Goal: Task Accomplishment & Management: Use online tool/utility

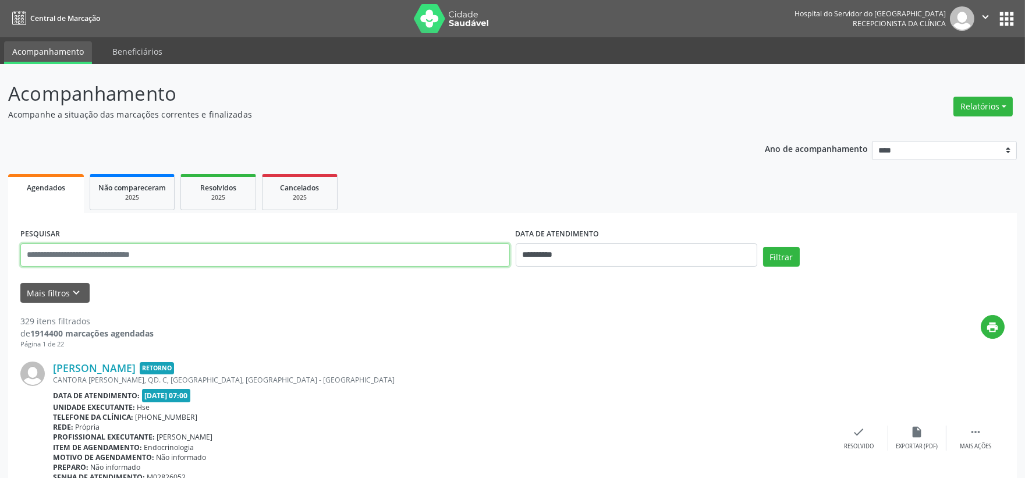
click at [48, 252] on input "text" at bounding box center [265, 254] width 490 height 23
click at [54, 297] on button "Mais filtros keyboard_arrow_down" at bounding box center [54, 293] width 69 height 20
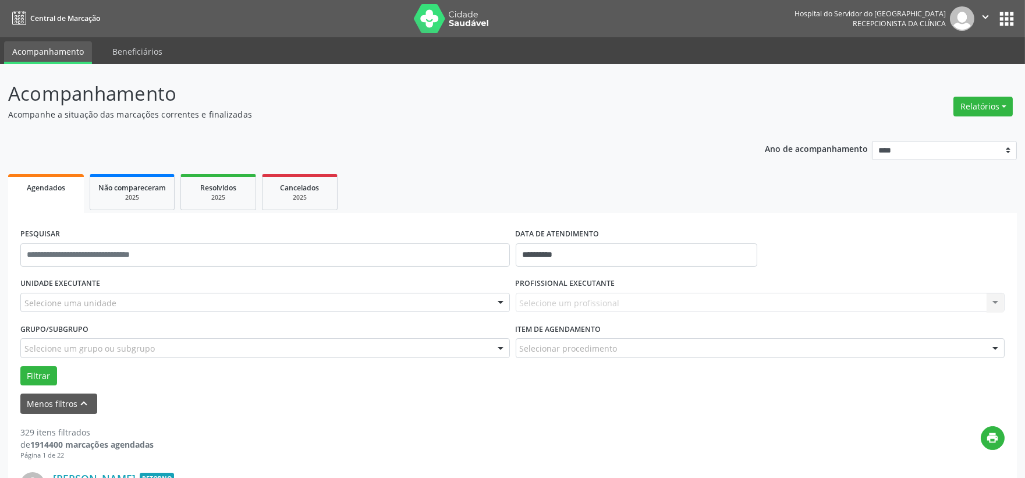
click at [86, 293] on div "Selecione uma unidade" at bounding box center [265, 303] width 490 height 20
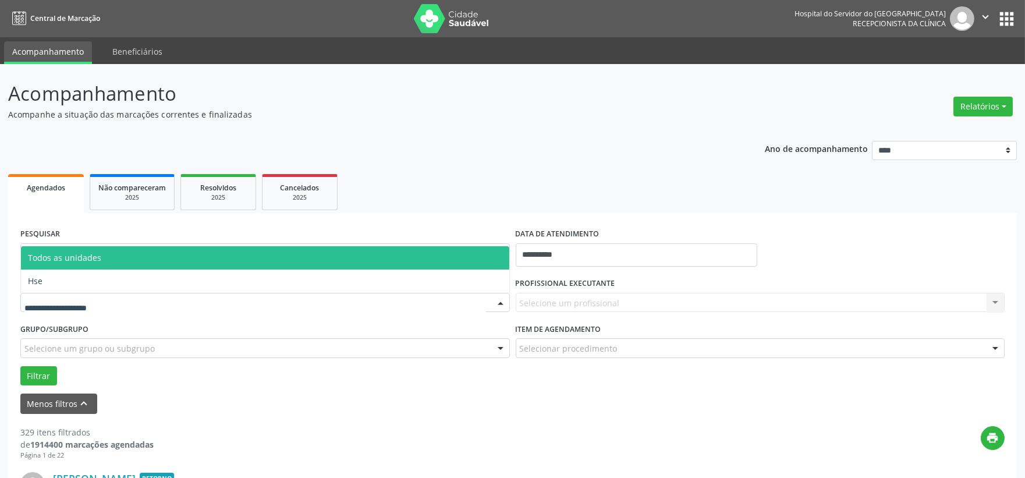
click at [62, 278] on span "Hse" at bounding box center [265, 281] width 489 height 23
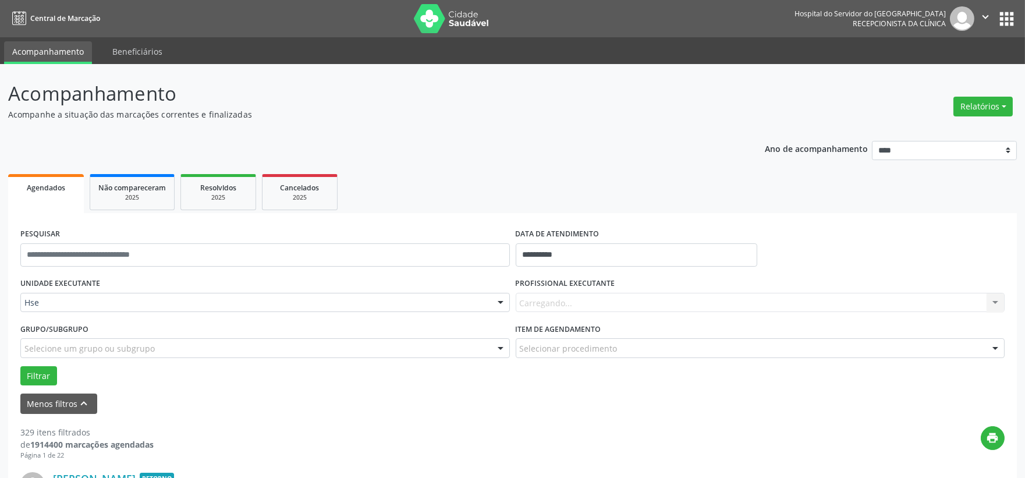
click at [600, 300] on div "Carregando... Nenhum resultado encontrado para: " " Não há nenhuma opção para s…" at bounding box center [761, 303] width 490 height 20
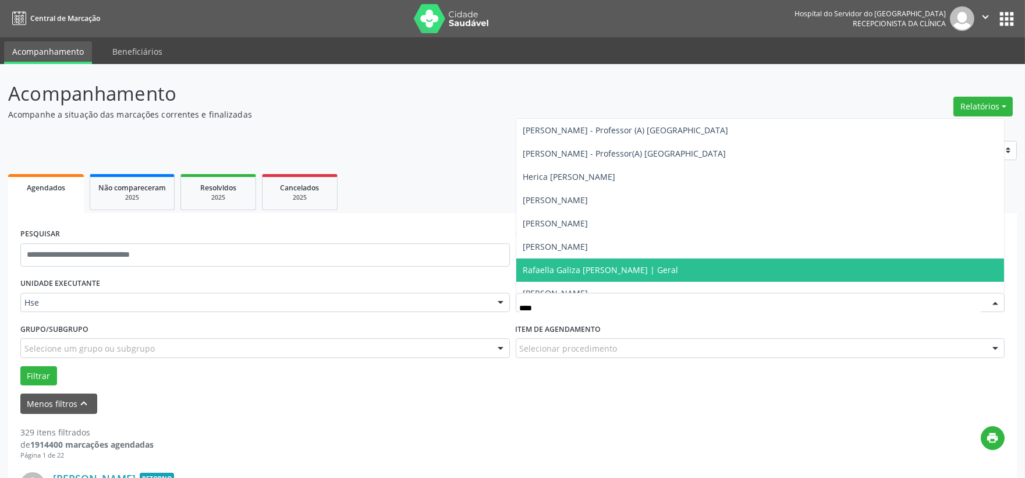
click at [614, 269] on span "Rafaella Galiza [PERSON_NAME] | Geral" at bounding box center [600, 269] width 155 height 11
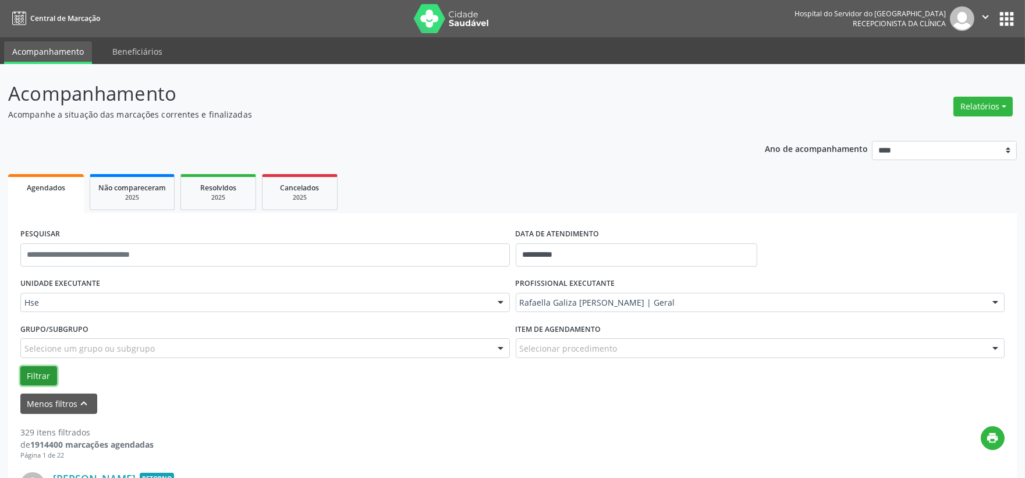
click at [38, 369] on button "Filtrar" at bounding box center [38, 376] width 37 height 20
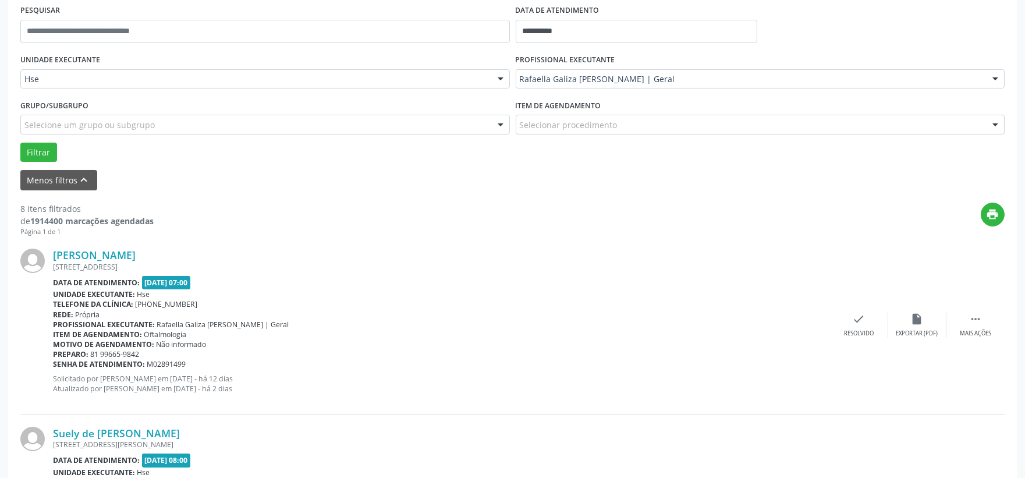
scroll to position [353, 0]
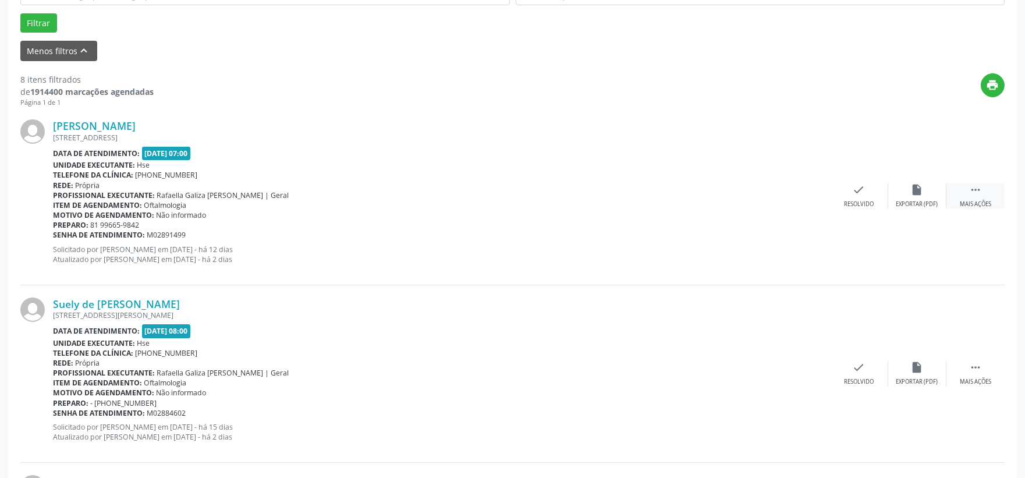
click at [973, 203] on div "Mais ações" at bounding box center [975, 204] width 31 height 8
click at [930, 193] on div "alarm_off Não compareceu" at bounding box center [918, 195] width 58 height 25
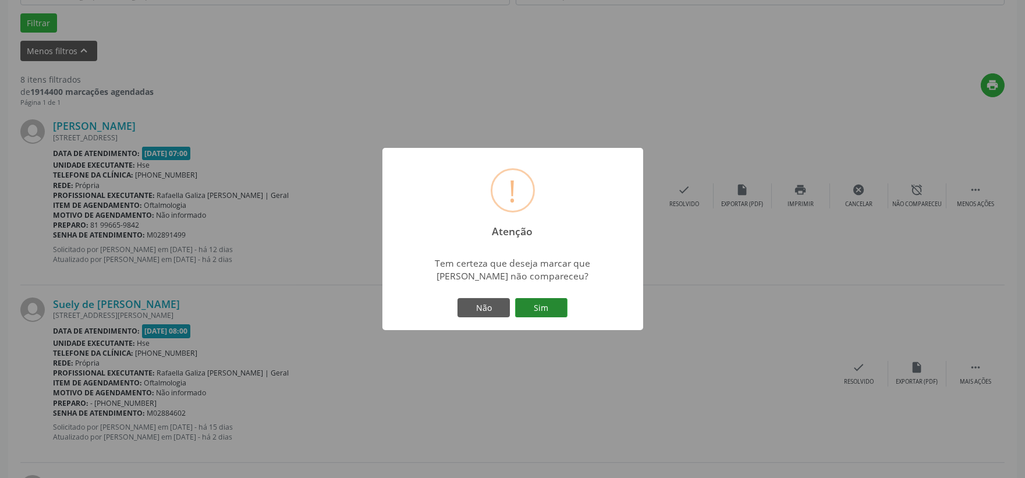
click at [557, 306] on button "Sim" at bounding box center [541, 308] width 52 height 20
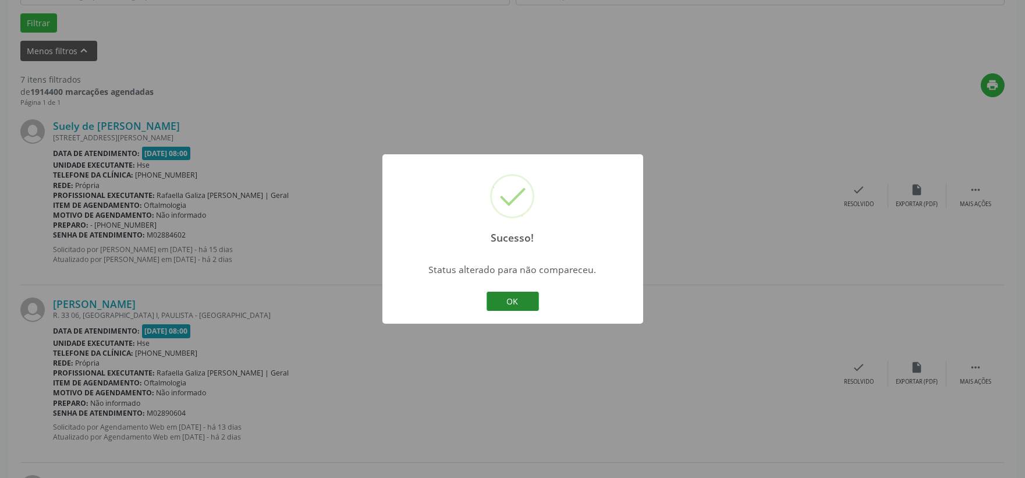
click at [528, 295] on button "OK" at bounding box center [513, 302] width 52 height 20
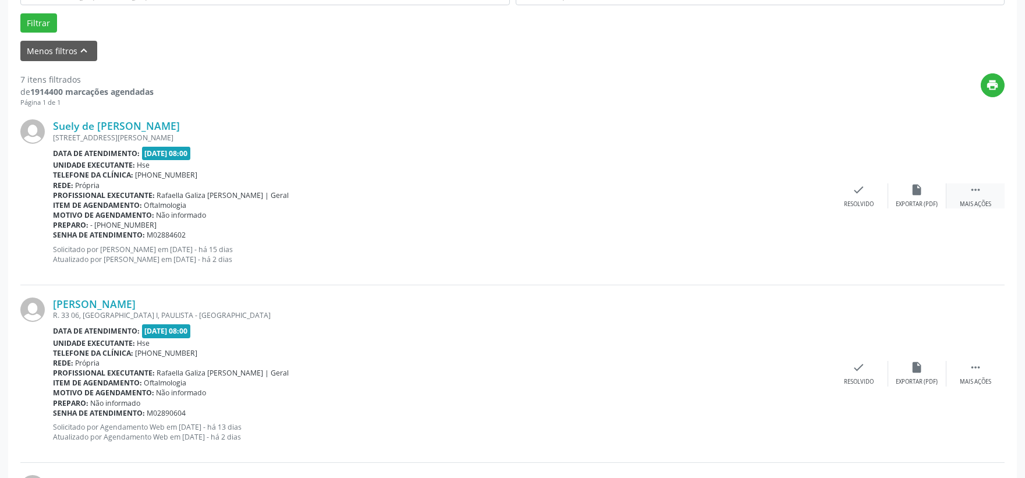
click at [977, 194] on icon "" at bounding box center [976, 189] width 13 height 13
click at [933, 196] on div "alarm_off Não compareceu" at bounding box center [918, 195] width 58 height 25
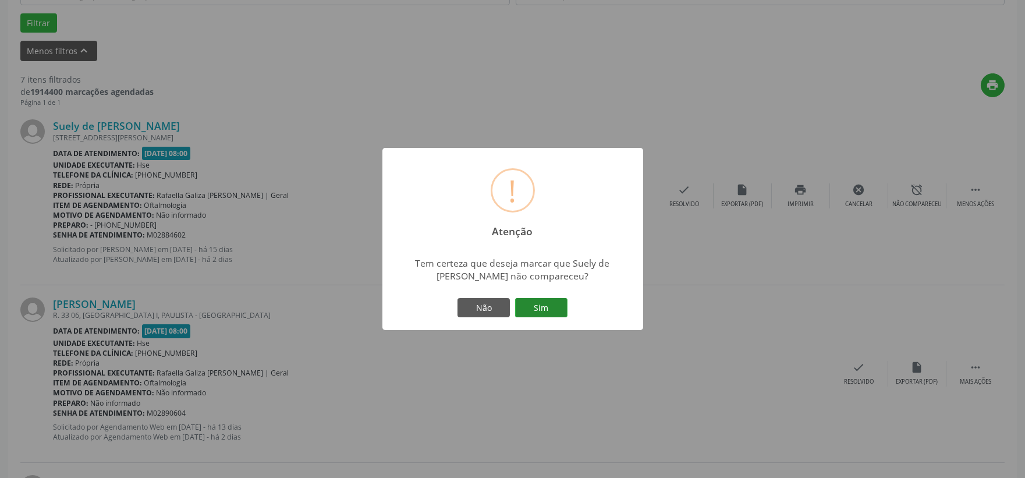
click at [532, 298] on button "Sim" at bounding box center [541, 308] width 52 height 20
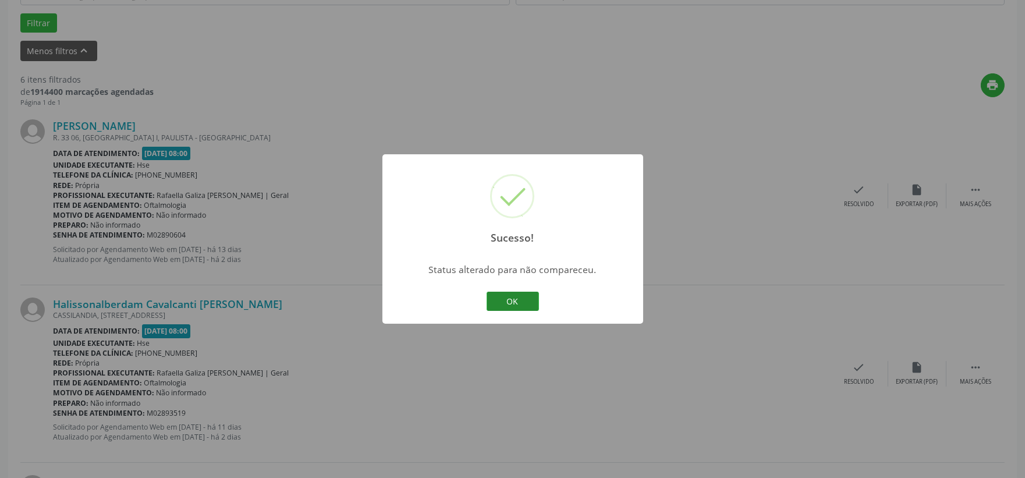
click at [525, 296] on button "OK" at bounding box center [513, 302] width 52 height 20
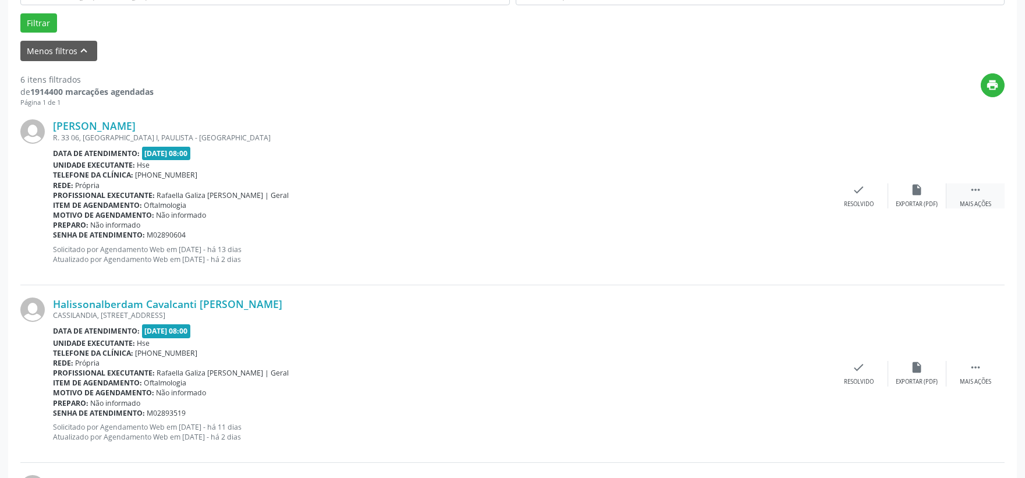
drag, startPoint x: 964, startPoint y: 194, endPoint x: 947, endPoint y: 201, distance: 18.1
click at [964, 194] on div " Mais ações" at bounding box center [976, 195] width 58 height 25
click at [916, 204] on div "Não compareceu" at bounding box center [917, 204] width 49 height 8
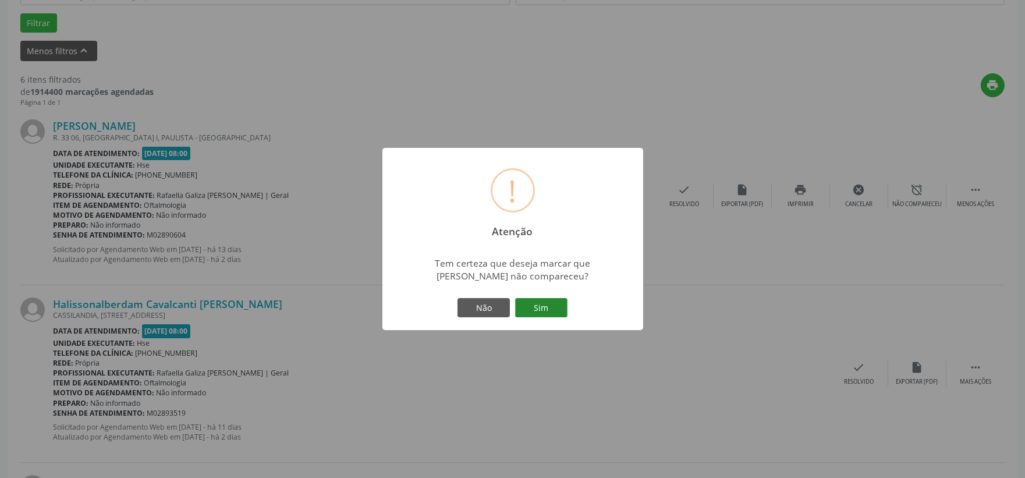
click at [561, 305] on button "Sim" at bounding box center [541, 308] width 52 height 20
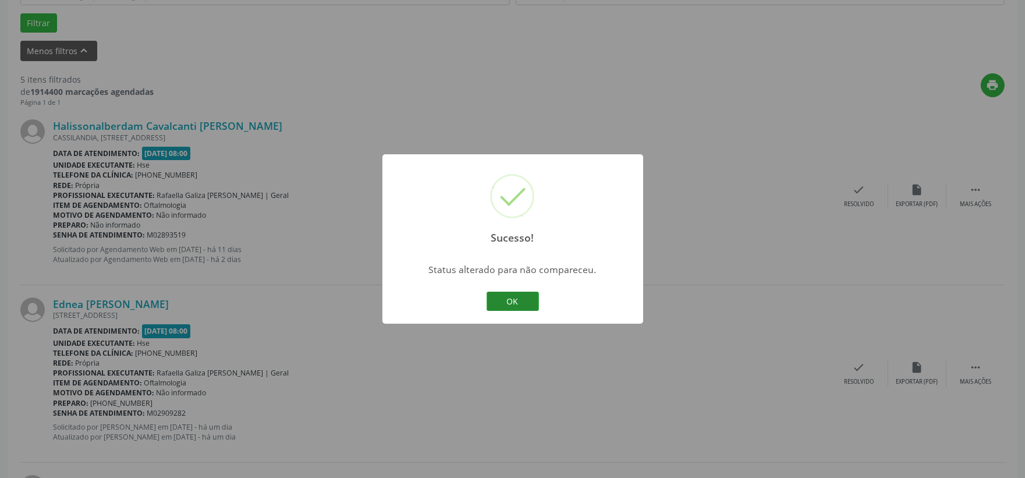
click at [507, 304] on button "OK" at bounding box center [513, 302] width 52 height 20
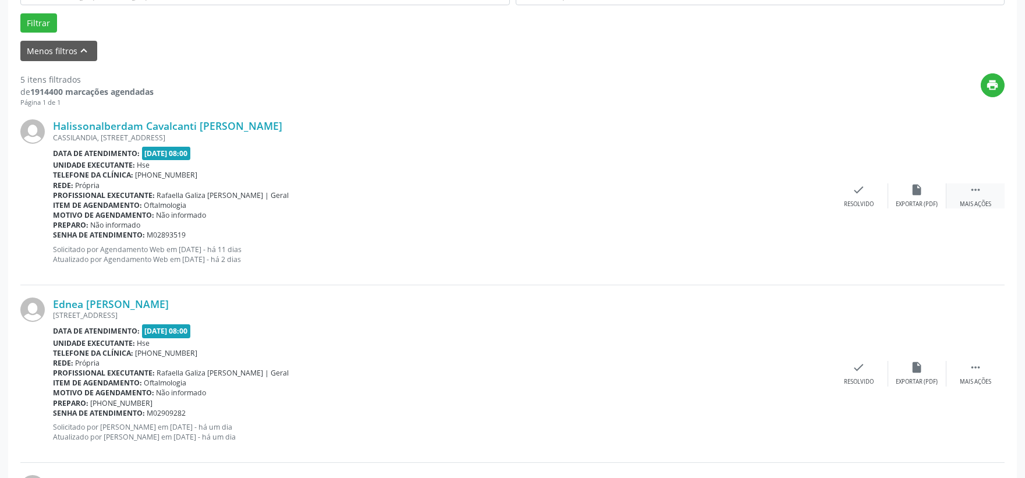
click at [975, 198] on div " Mais ações" at bounding box center [976, 195] width 58 height 25
click at [928, 204] on div "Não compareceu" at bounding box center [917, 204] width 49 height 8
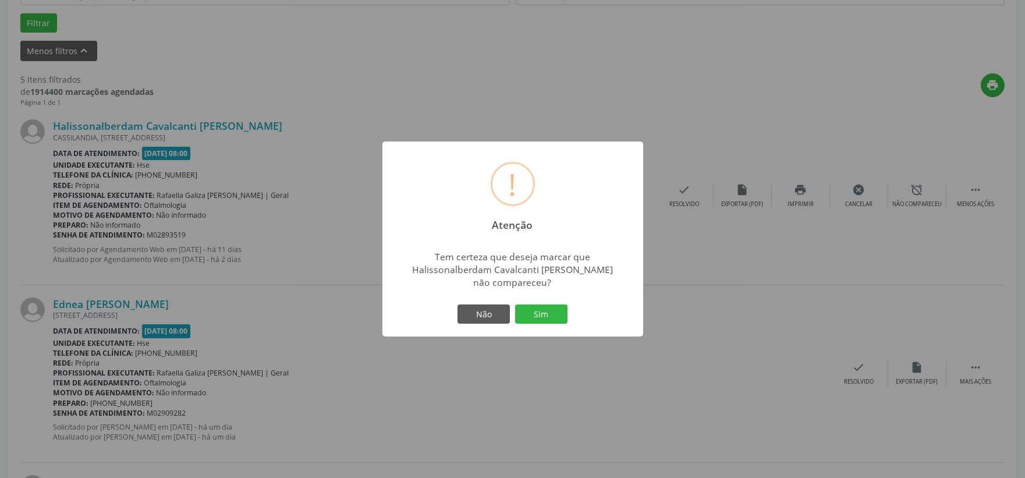
click at [574, 317] on div "! Atenção × Tem certeza que deseja marcar que Halissonalberdam Cavalcanti [PERS…" at bounding box center [513, 240] width 261 height 196
click at [550, 312] on button "Sim" at bounding box center [541, 315] width 52 height 20
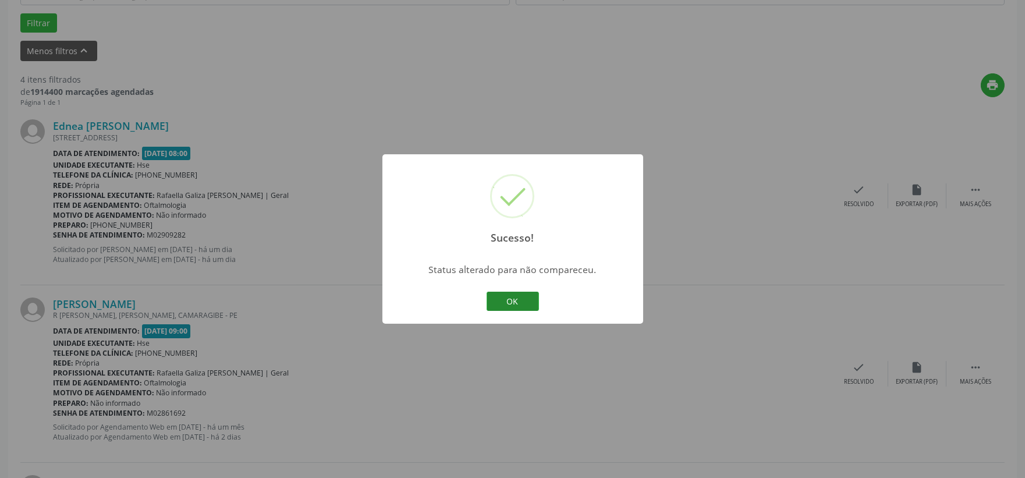
click at [507, 298] on button "OK" at bounding box center [513, 302] width 52 height 20
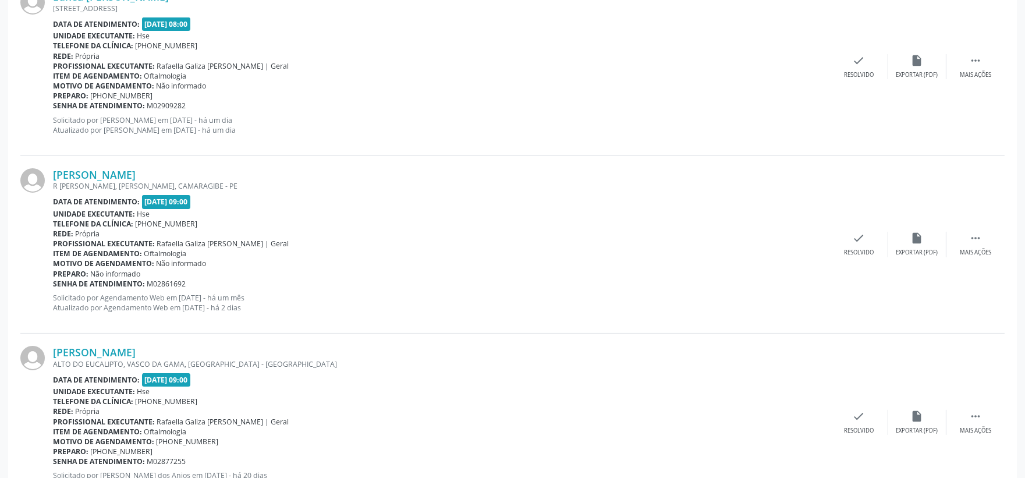
scroll to position [547, 0]
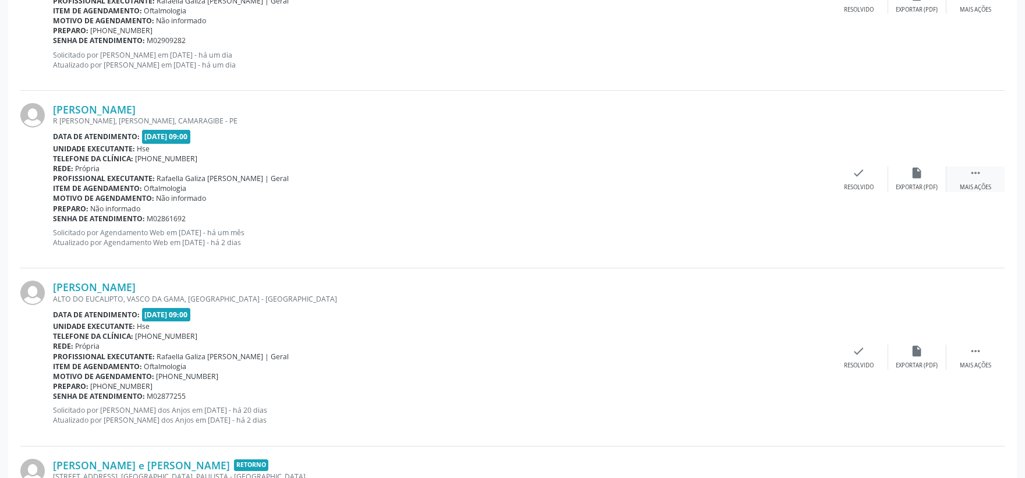
click at [982, 188] on div "Mais ações" at bounding box center [975, 187] width 31 height 8
click at [903, 194] on div "[PERSON_NAME] R [PERSON_NAME], [PERSON_NAME], CAMARAGIBE - PE Data de atendimen…" at bounding box center [512, 180] width 985 height 178
click at [904, 176] on div "alarm_off Não compareceu" at bounding box center [918, 179] width 58 height 25
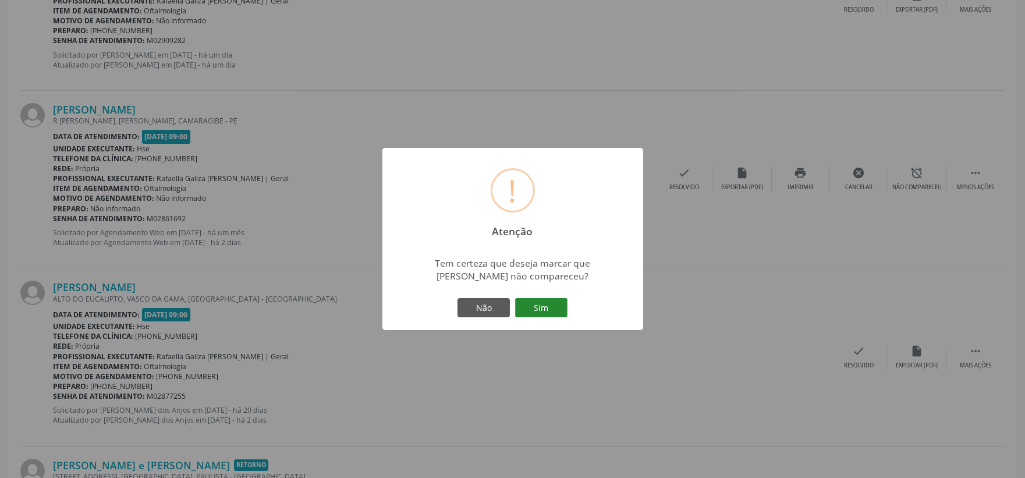
click at [549, 309] on button "Sim" at bounding box center [541, 308] width 52 height 20
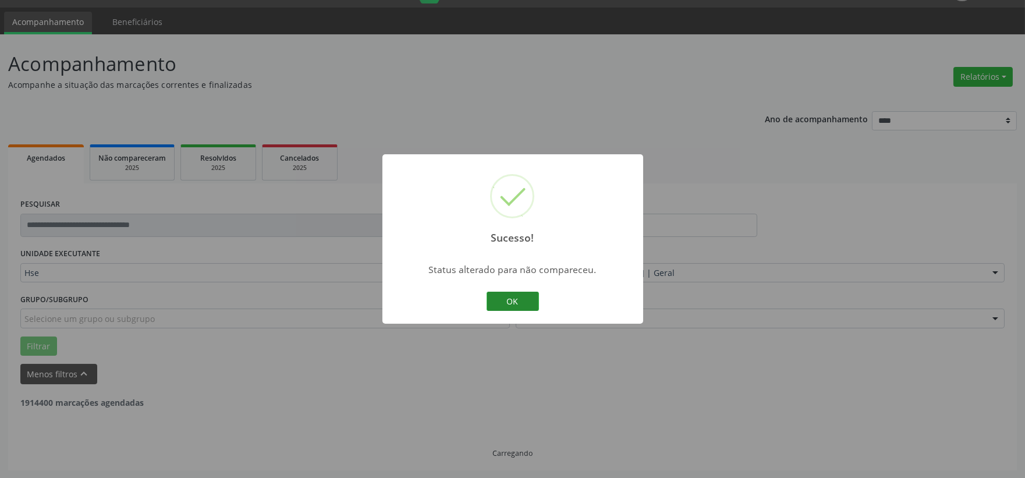
scroll to position [535, 0]
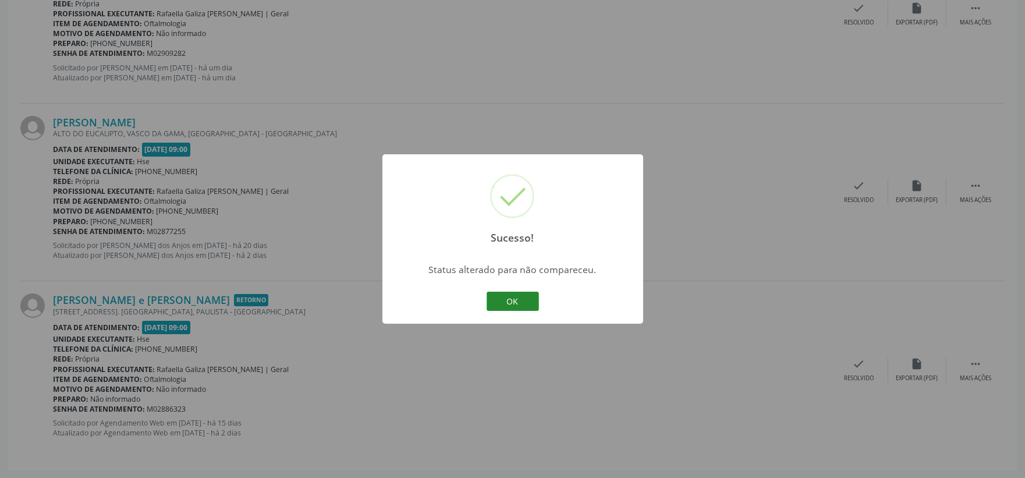
click at [511, 302] on button "OK" at bounding box center [513, 302] width 52 height 20
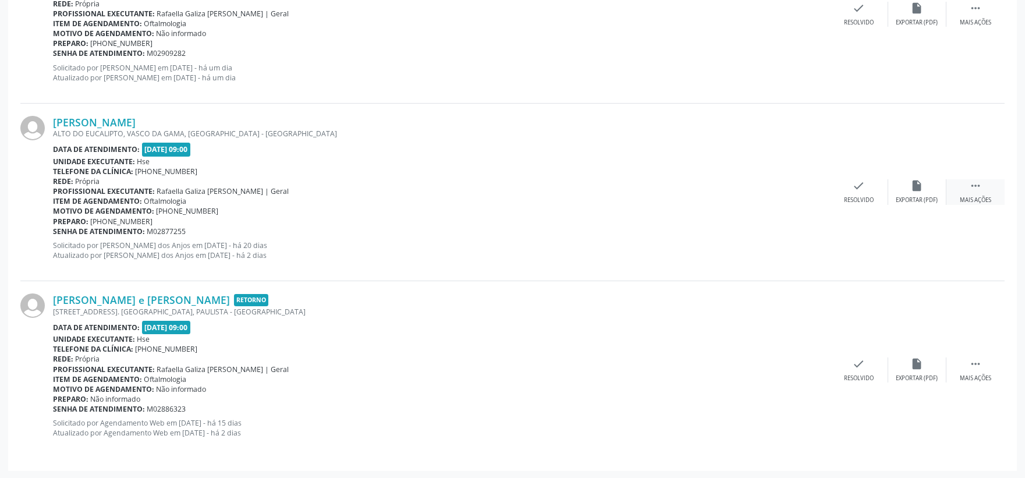
click at [968, 189] on div " Mais ações" at bounding box center [976, 191] width 58 height 25
click at [913, 199] on div "Não compareceu" at bounding box center [917, 200] width 49 height 8
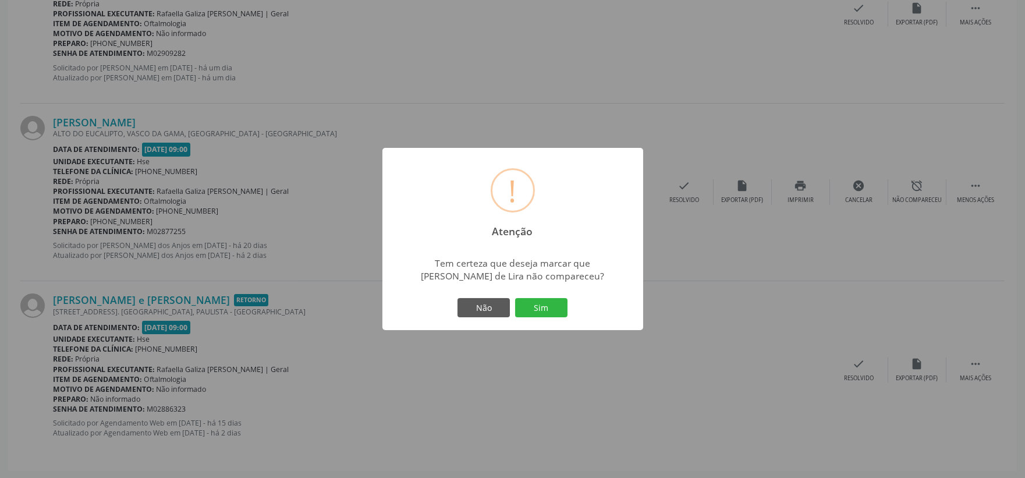
click at [546, 319] on div "Não Sim" at bounding box center [512, 308] width 115 height 24
click at [544, 309] on button "Sim" at bounding box center [541, 308] width 52 height 20
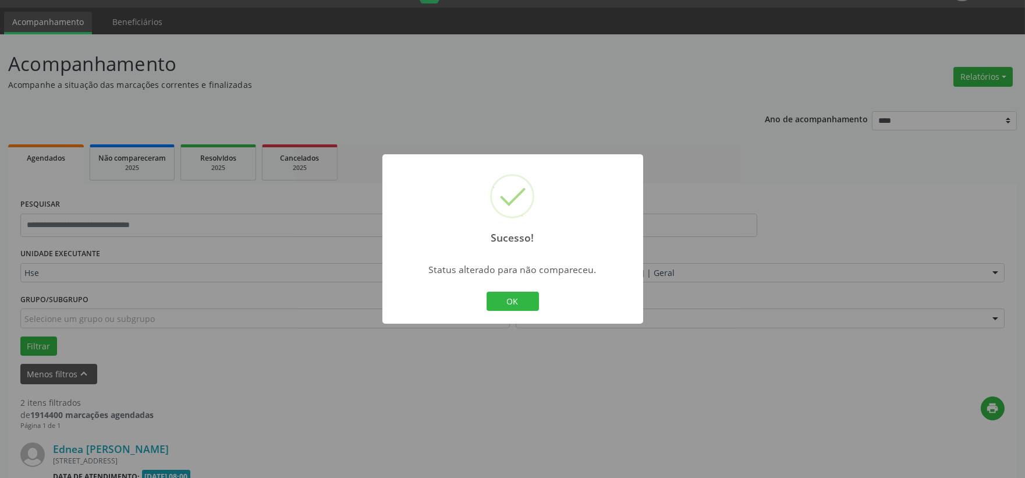
scroll to position [357, 0]
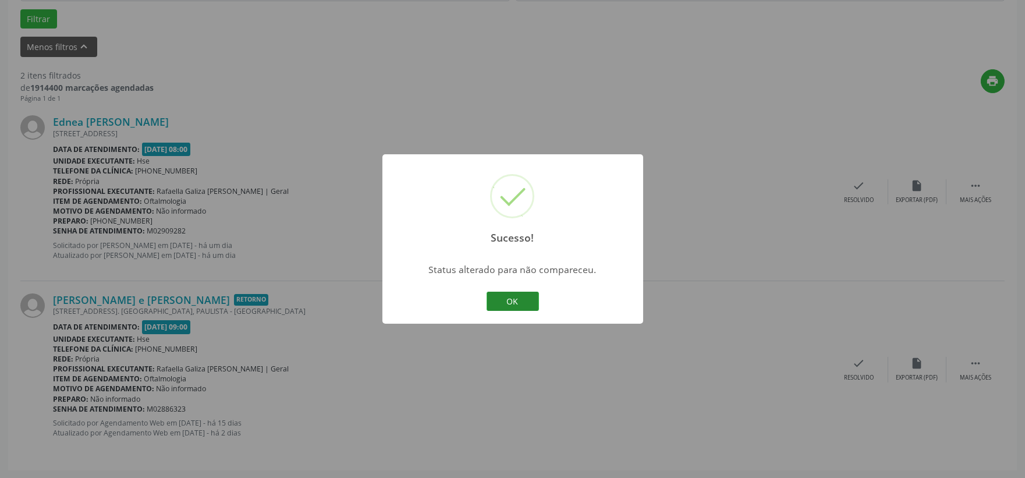
click at [514, 296] on button "OK" at bounding box center [513, 302] width 52 height 20
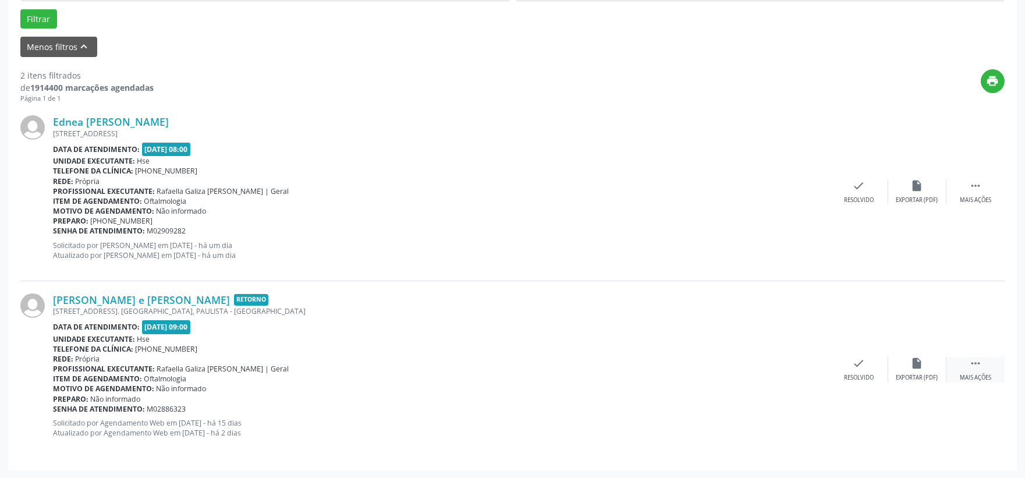
click at [977, 366] on icon "" at bounding box center [976, 363] width 13 height 13
click at [930, 365] on div "alarm_off Não compareceu" at bounding box center [918, 369] width 58 height 25
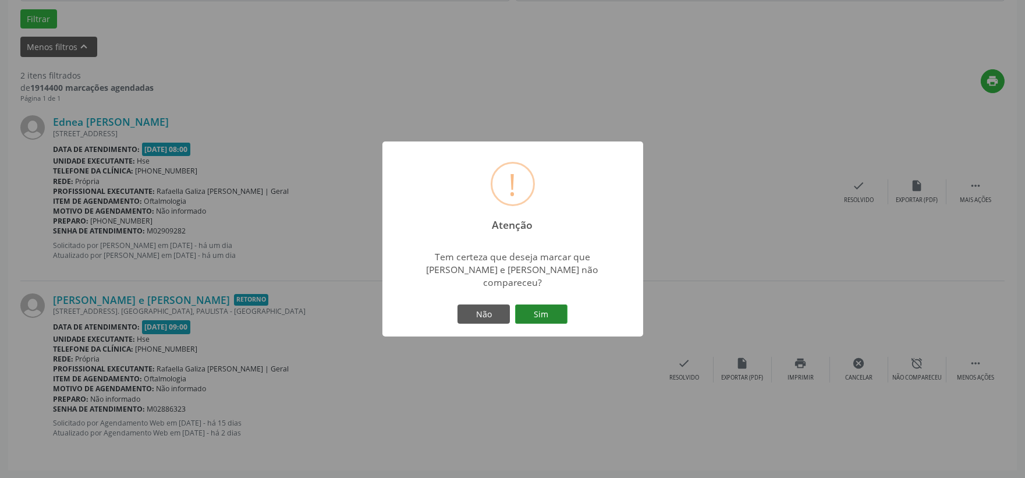
click at [540, 305] on button "Sim" at bounding box center [541, 315] width 52 height 20
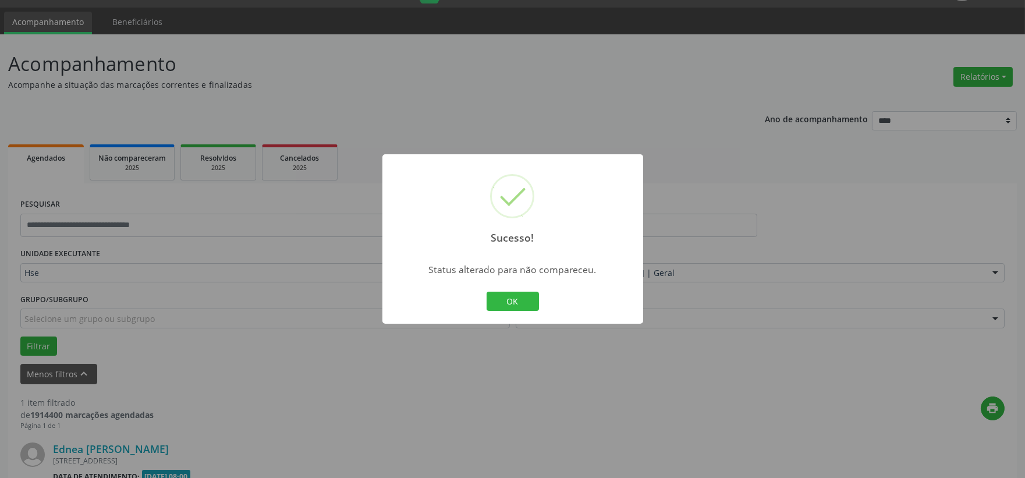
scroll to position [179, 0]
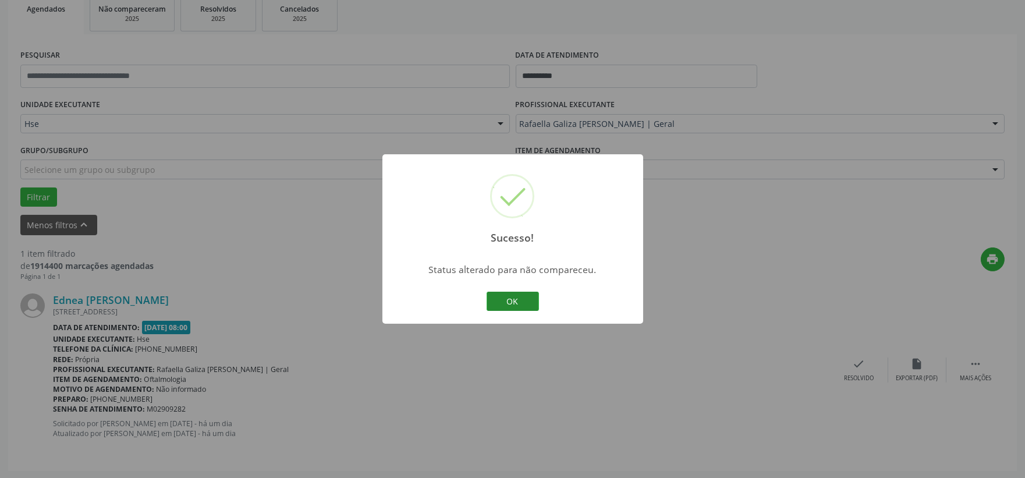
click at [509, 300] on button "OK" at bounding box center [513, 302] width 52 height 20
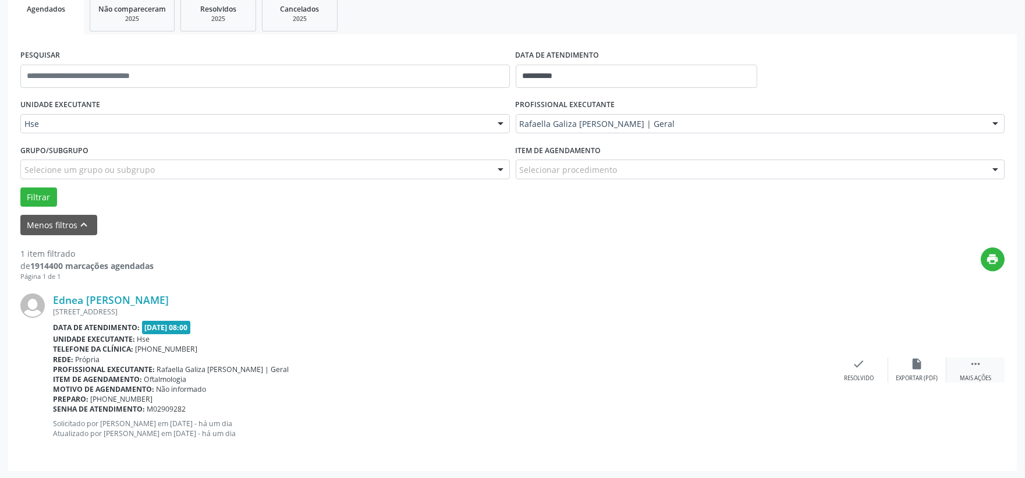
click at [990, 370] on div " Mais ações" at bounding box center [976, 370] width 58 height 25
click at [927, 373] on div "alarm_off Não compareceu" at bounding box center [918, 370] width 58 height 25
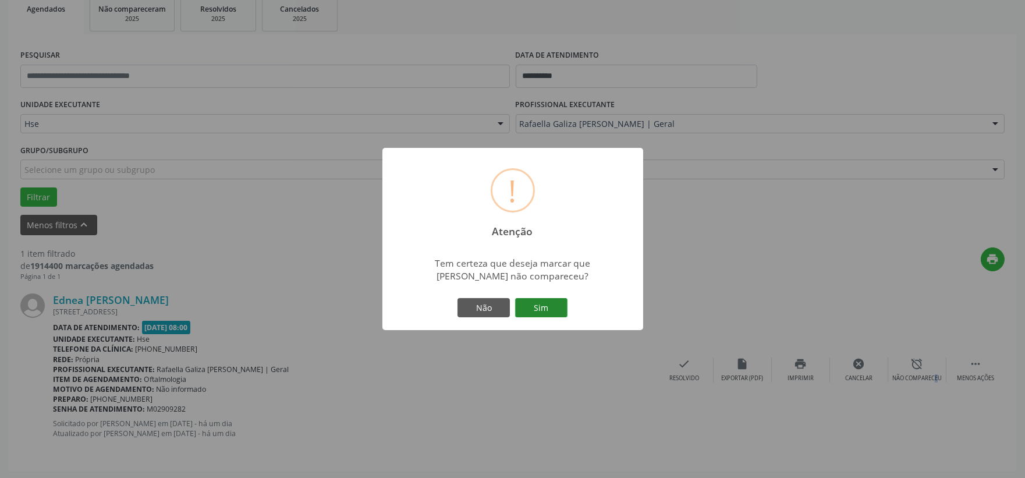
click at [544, 304] on button "Sim" at bounding box center [541, 308] width 52 height 20
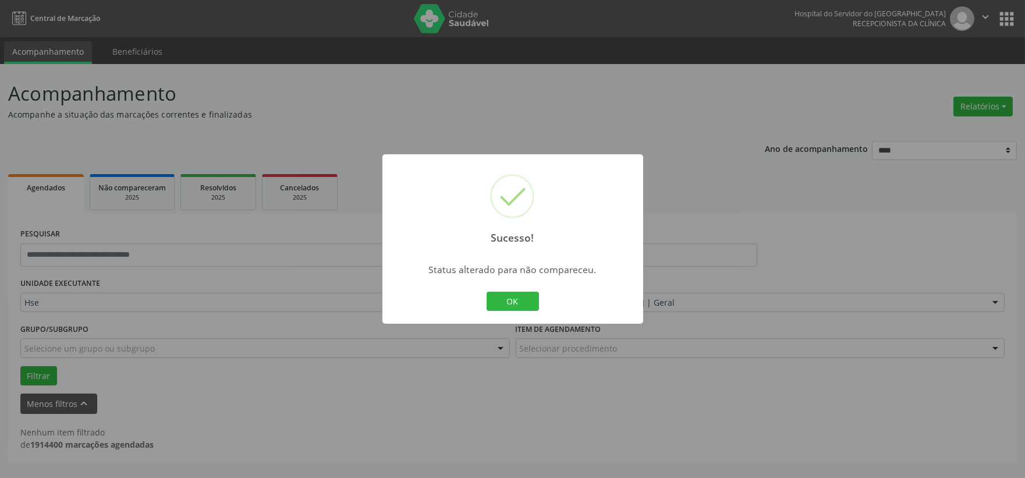
scroll to position [0, 0]
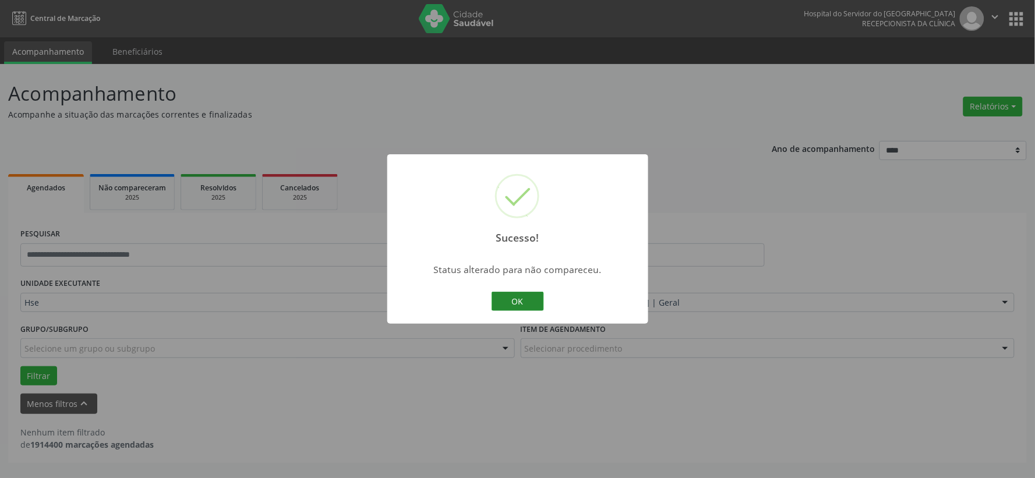
click at [519, 299] on button "OK" at bounding box center [517, 302] width 52 height 20
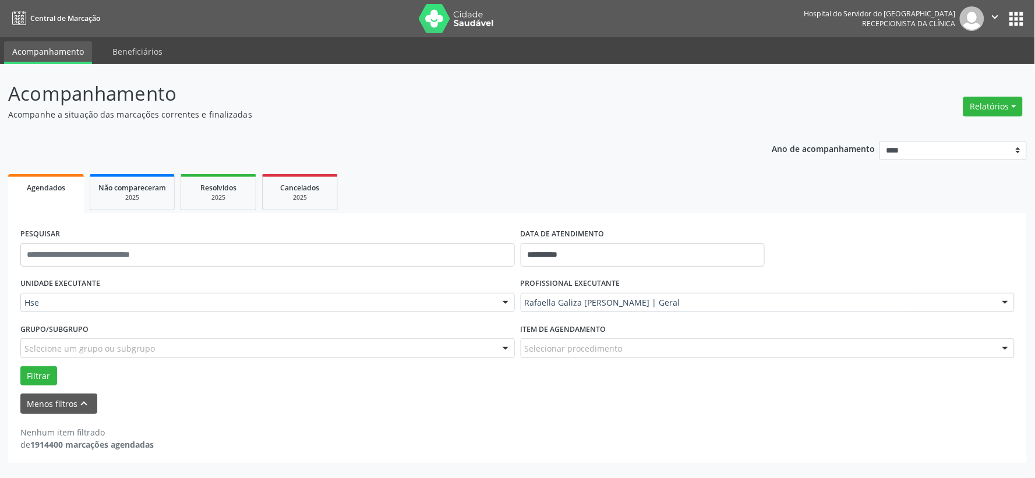
drag, startPoint x: 547, startPoint y: 299, endPoint x: 558, endPoint y: 284, distance: 18.4
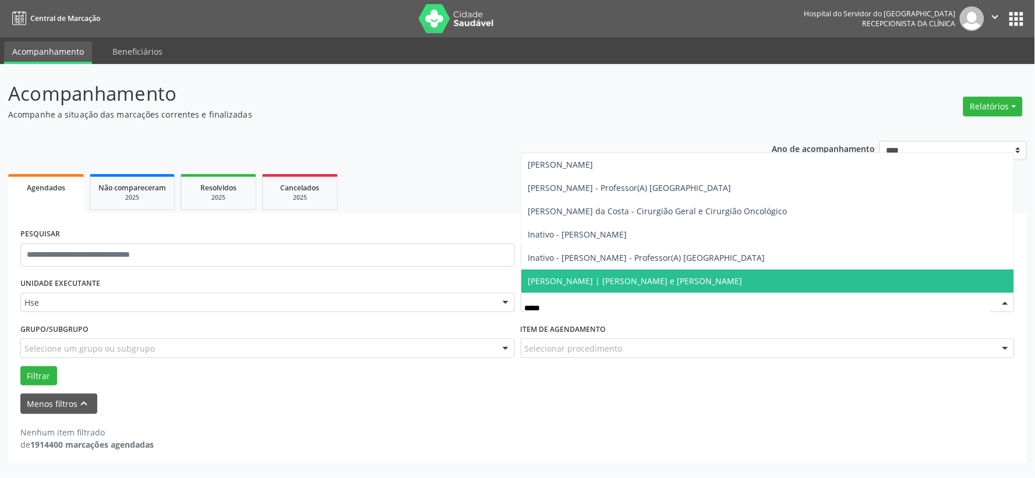
type input "******"
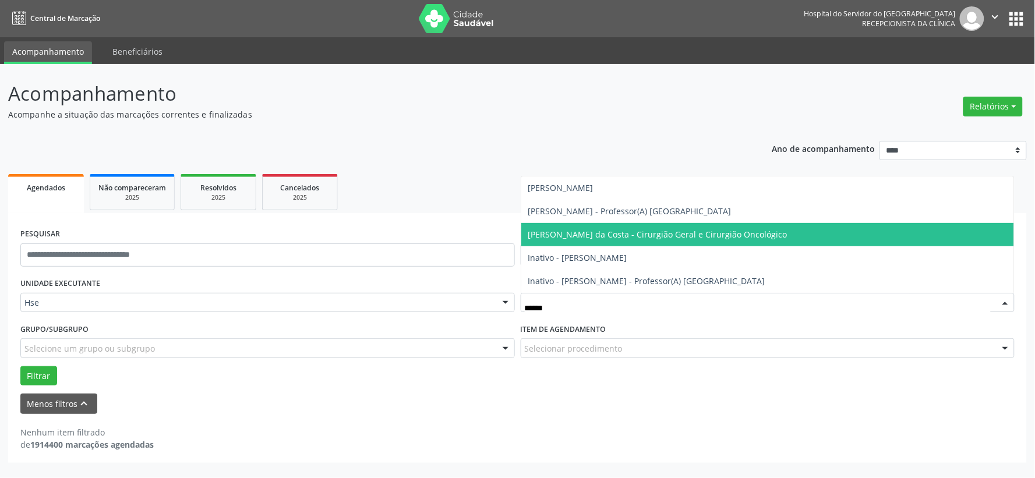
click at [573, 229] on span "[PERSON_NAME] da Costa - Cirurgião Geral e Cirurgião Oncológico" at bounding box center [657, 234] width 259 height 11
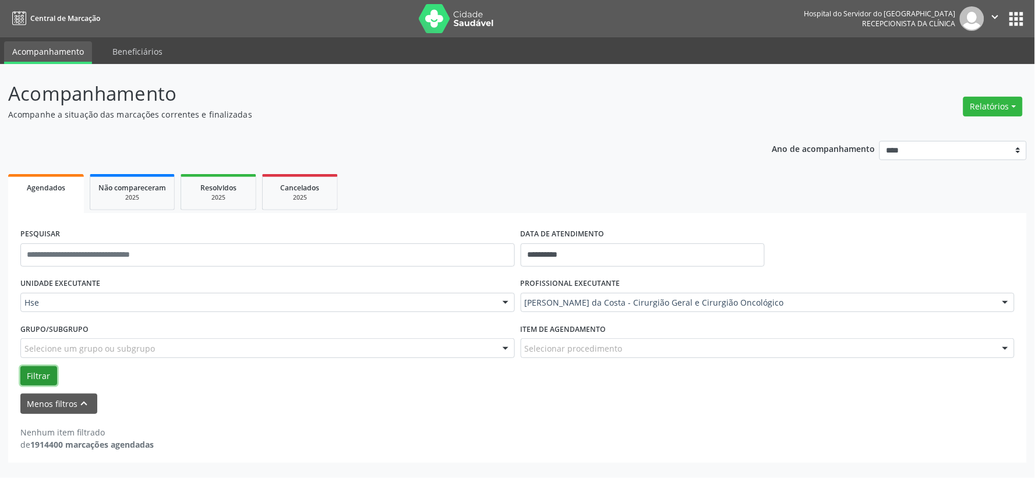
click at [37, 383] on button "Filtrar" at bounding box center [38, 376] width 37 height 20
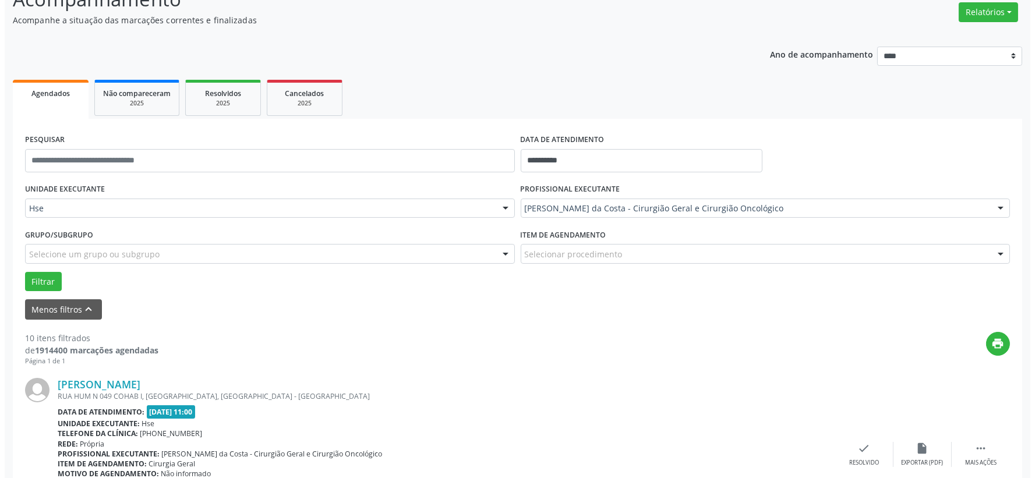
scroll to position [159, 0]
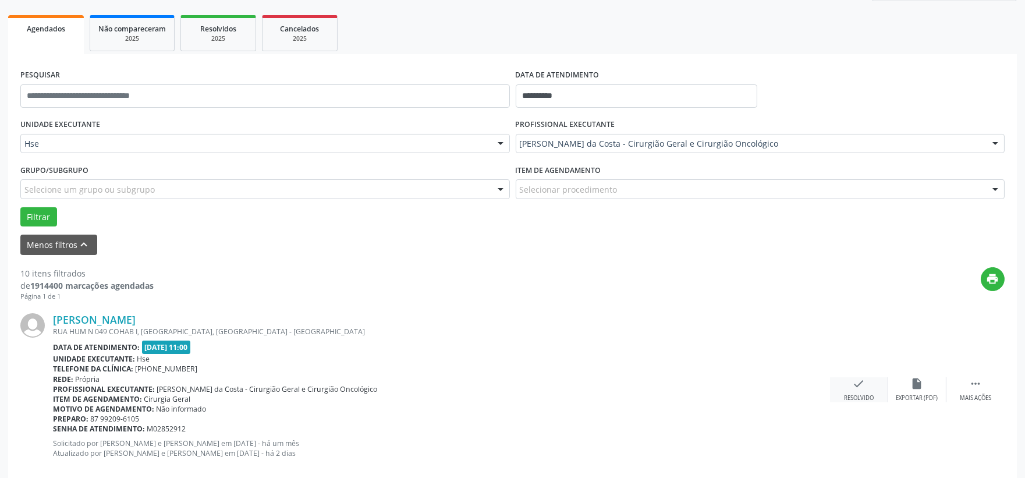
click at [857, 385] on icon "check" at bounding box center [859, 383] width 13 height 13
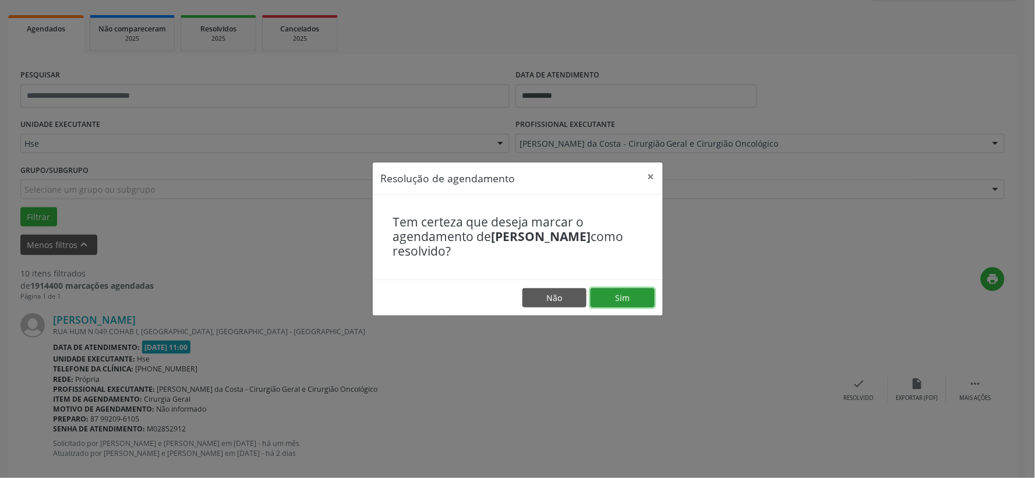
click at [636, 302] on button "Sim" at bounding box center [622, 298] width 64 height 20
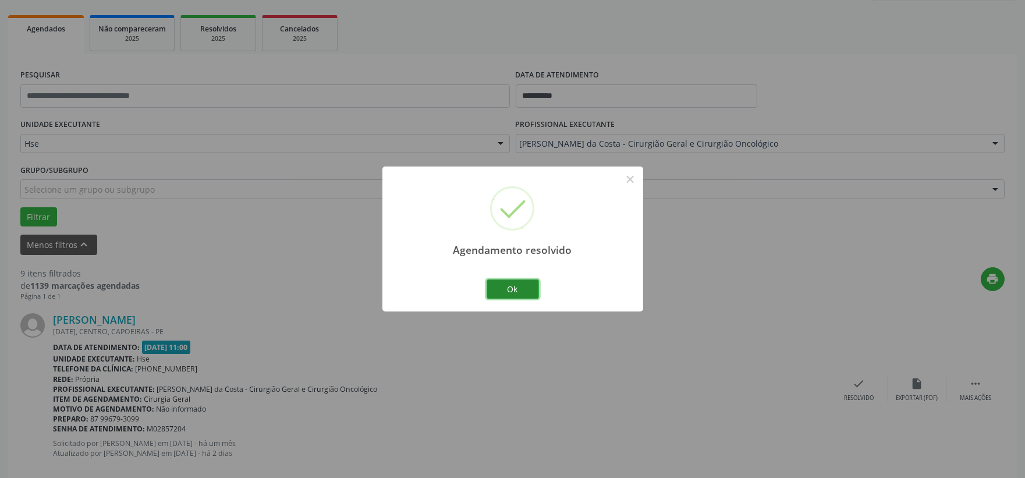
click at [528, 292] on button "Ok" at bounding box center [513, 290] width 52 height 20
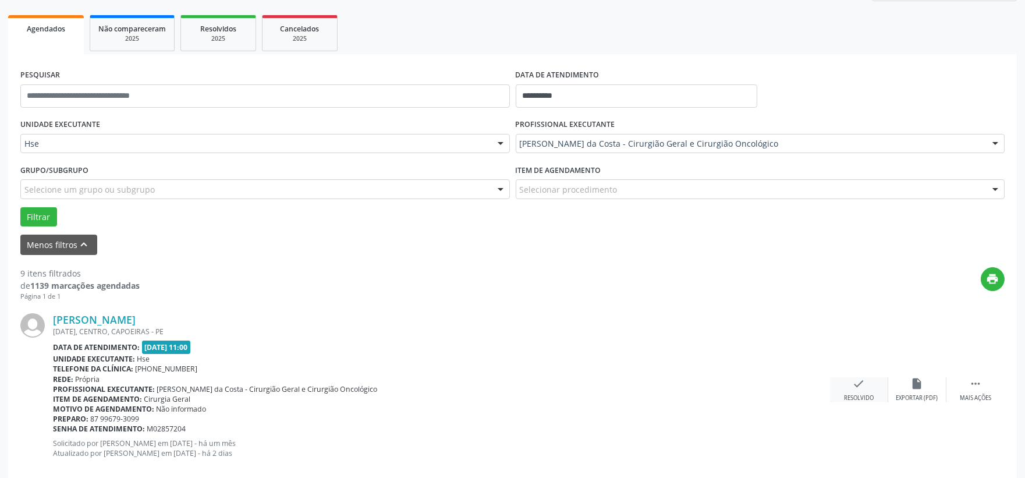
click at [868, 388] on div "check Resolvido" at bounding box center [859, 389] width 58 height 25
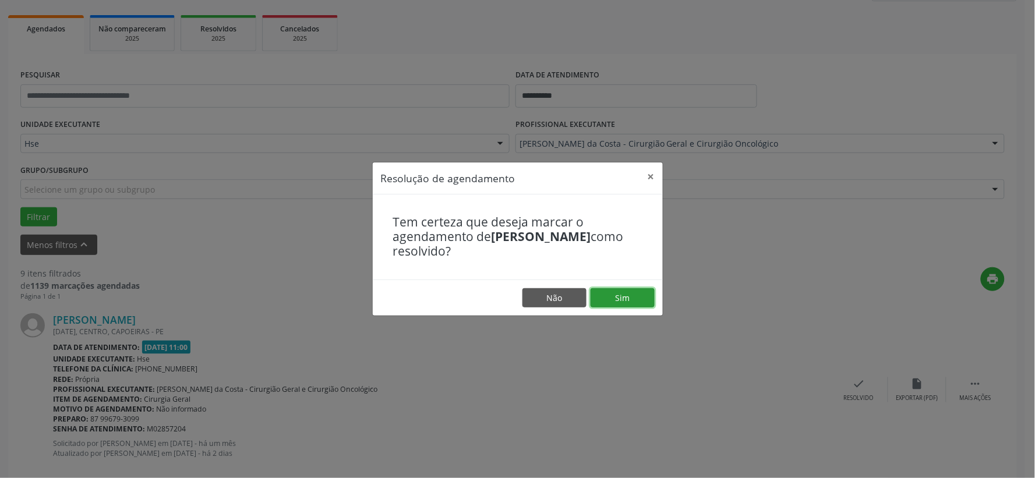
click at [633, 303] on button "Sim" at bounding box center [622, 298] width 64 height 20
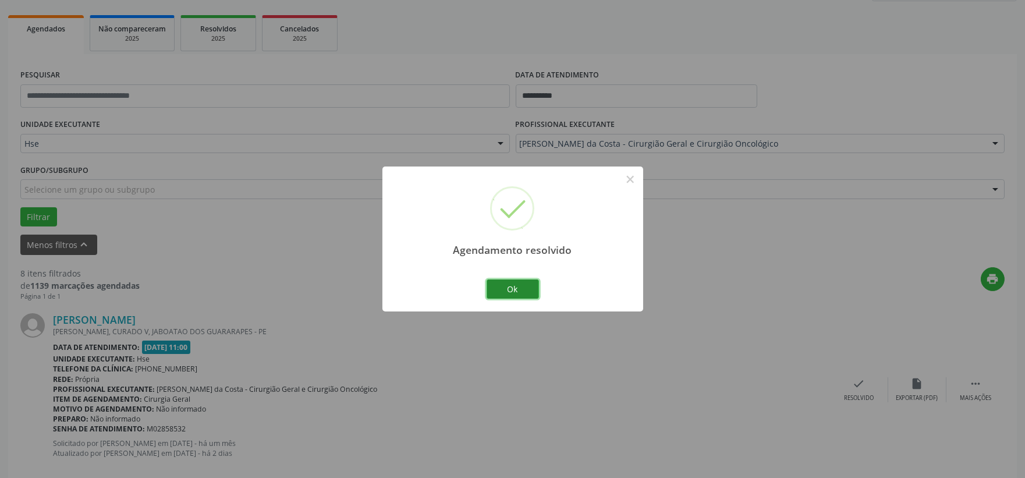
click at [527, 286] on button "Ok" at bounding box center [513, 290] width 52 height 20
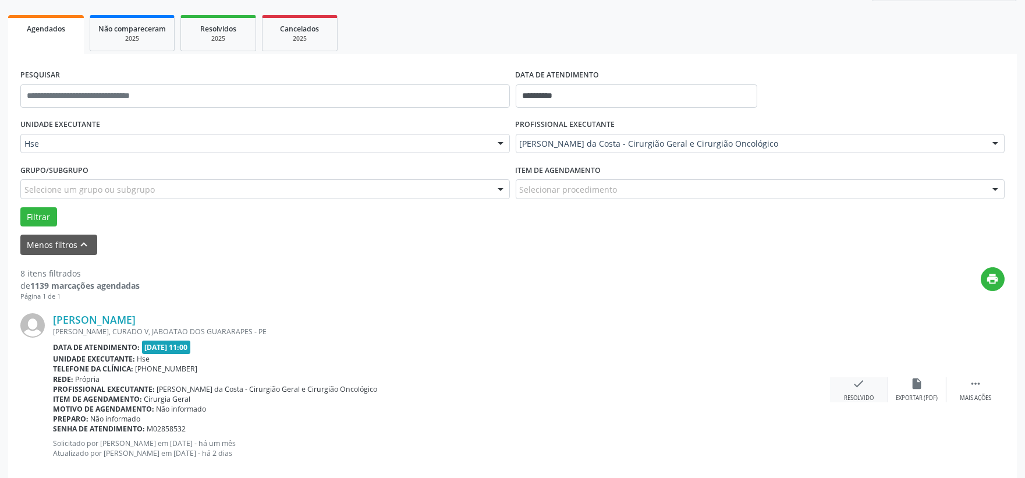
click at [862, 385] on icon "check" at bounding box center [859, 383] width 13 height 13
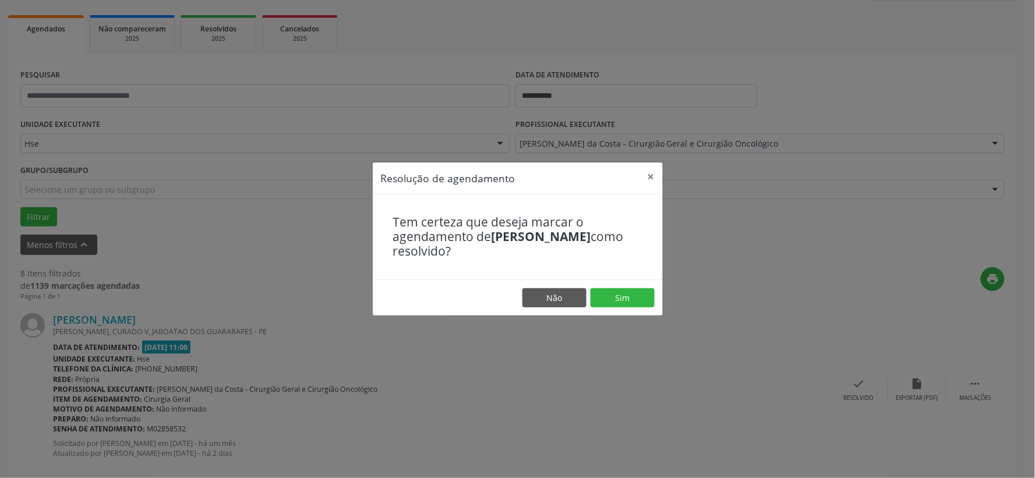
click at [625, 282] on footer "Não Sim" at bounding box center [518, 298] width 290 height 37
click at [625, 289] on button "Sim" at bounding box center [622, 298] width 64 height 20
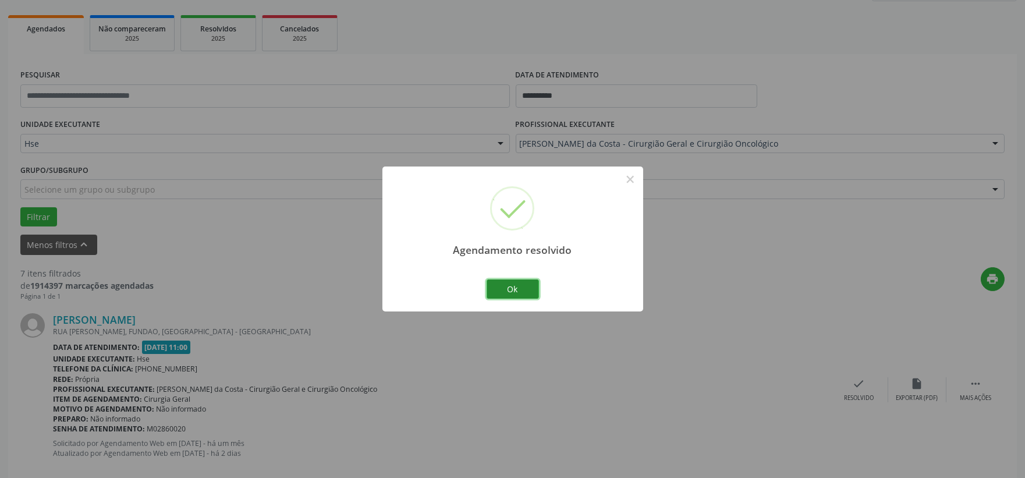
click at [532, 288] on button "Ok" at bounding box center [513, 290] width 52 height 20
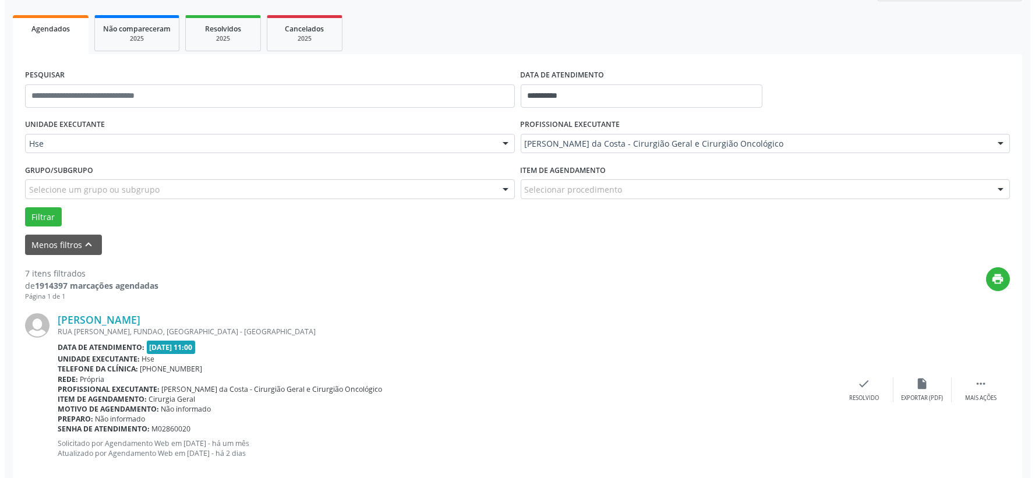
scroll to position [224, 0]
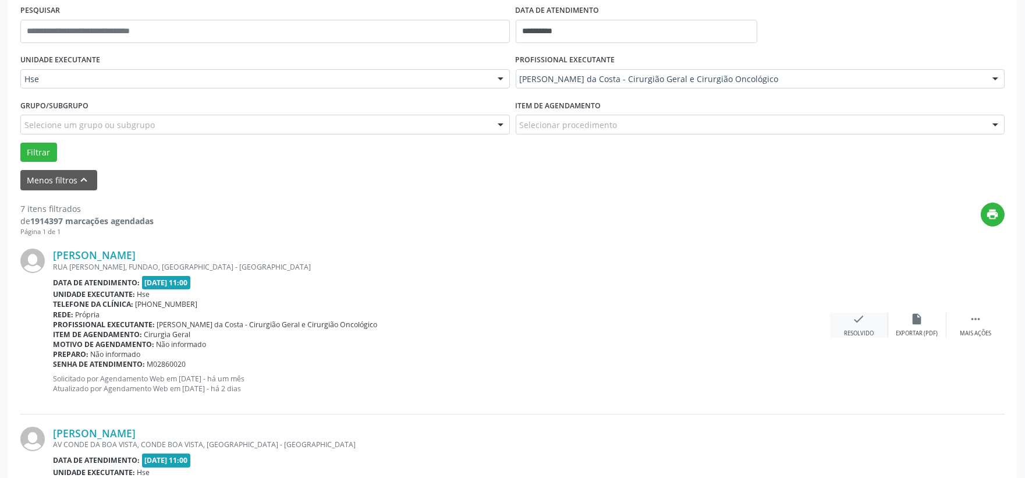
click at [844, 320] on div "check Resolvido" at bounding box center [859, 325] width 58 height 25
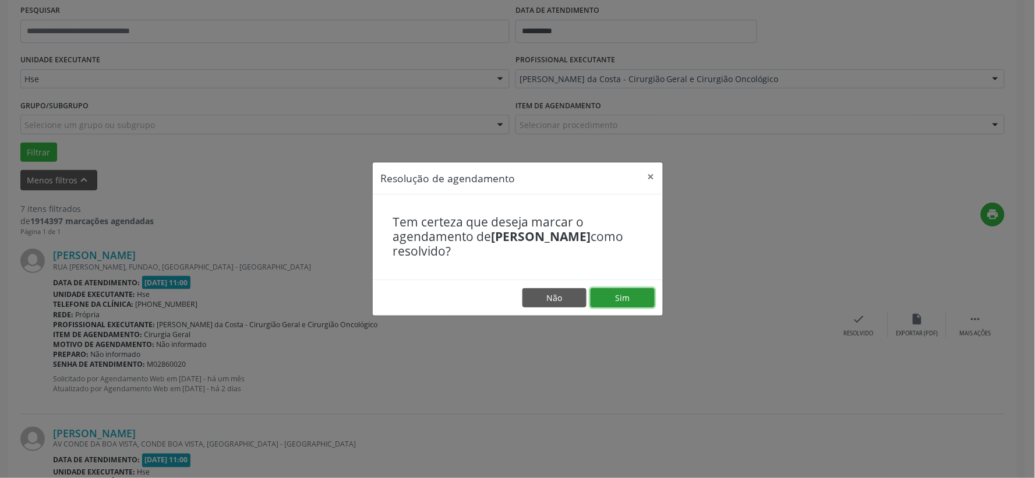
click at [642, 295] on button "Sim" at bounding box center [622, 298] width 64 height 20
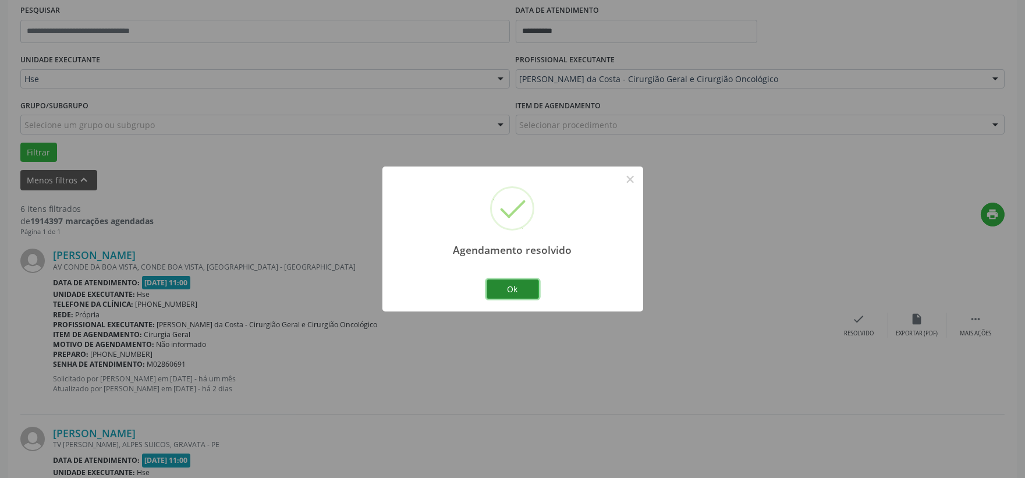
click at [505, 287] on button "Ok" at bounding box center [513, 290] width 52 height 20
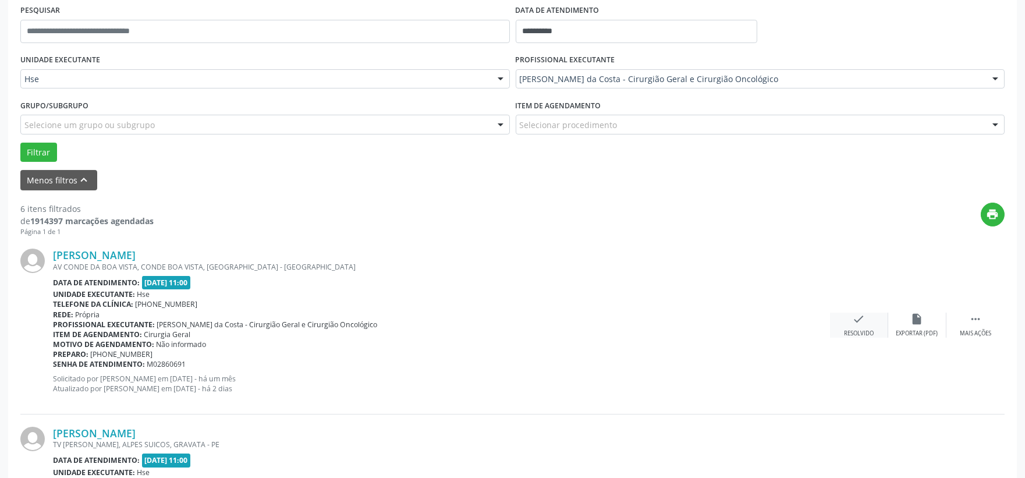
click at [865, 326] on div "check Resolvido" at bounding box center [859, 325] width 58 height 25
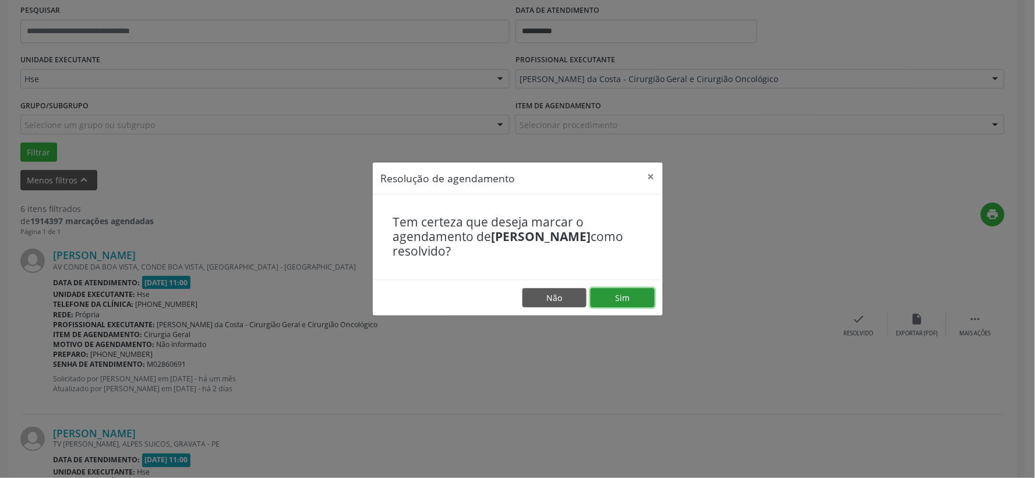
click at [621, 304] on button "Sim" at bounding box center [622, 298] width 64 height 20
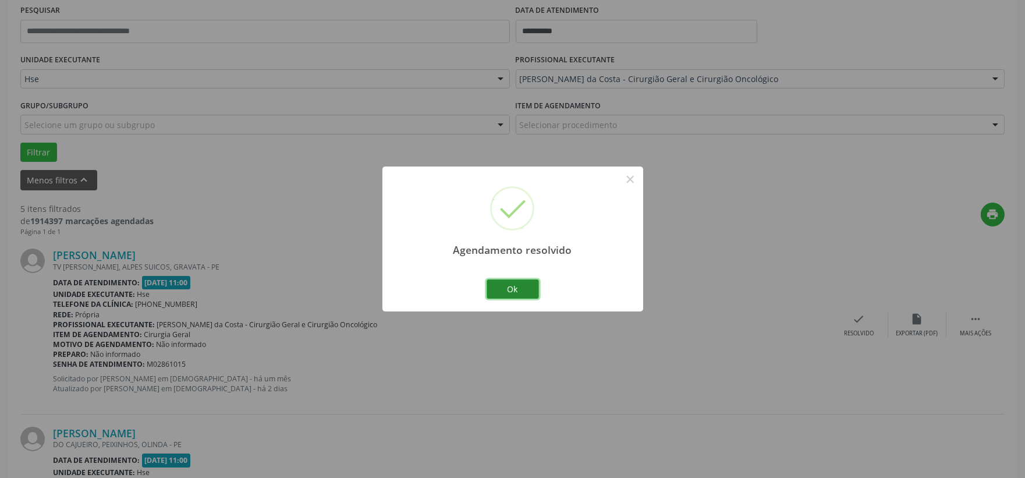
click at [511, 282] on button "Ok" at bounding box center [513, 290] width 52 height 20
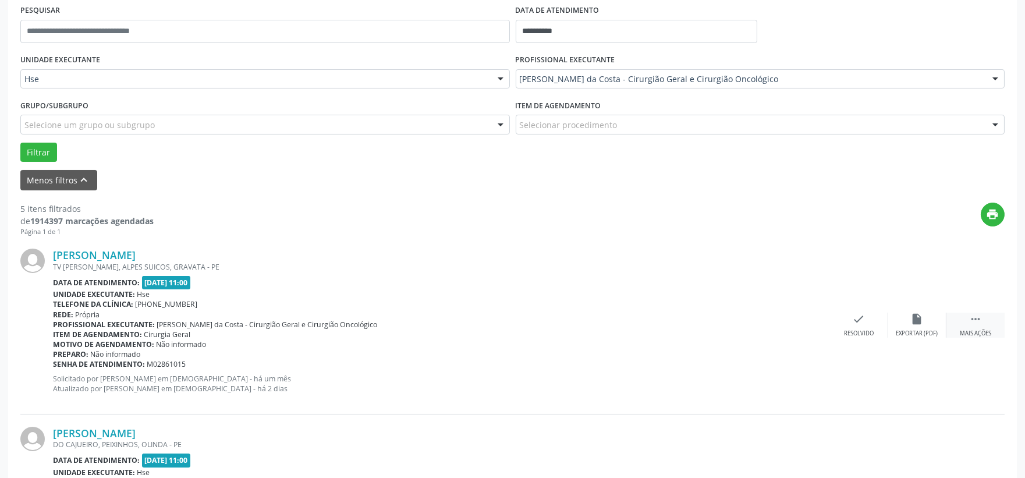
click at [990, 320] on div " Mais ações" at bounding box center [976, 325] width 58 height 25
click at [906, 316] on div "alarm_off Não compareceu" at bounding box center [918, 325] width 58 height 25
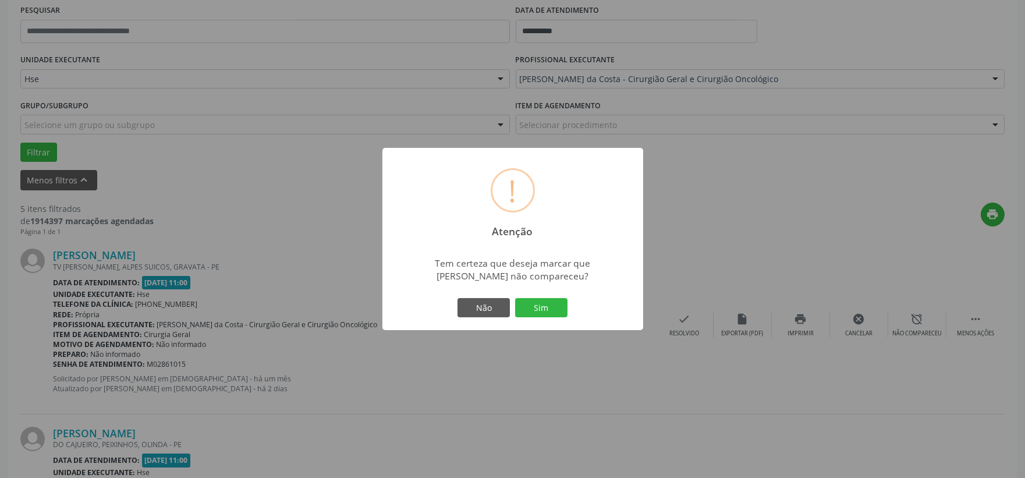
click at [522, 318] on div "Não Sim" at bounding box center [512, 308] width 115 height 24
click at [544, 309] on button "Sim" at bounding box center [541, 308] width 52 height 20
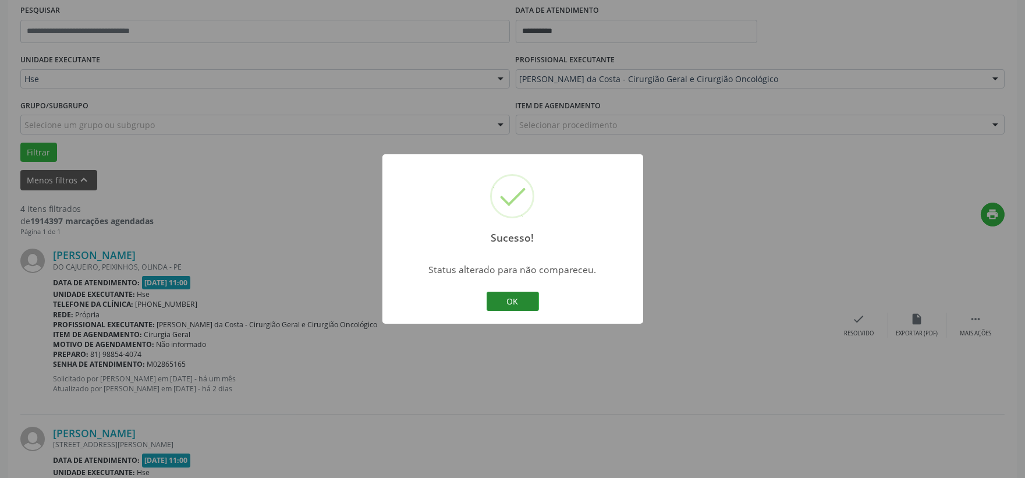
click at [523, 294] on button "OK" at bounding box center [513, 302] width 52 height 20
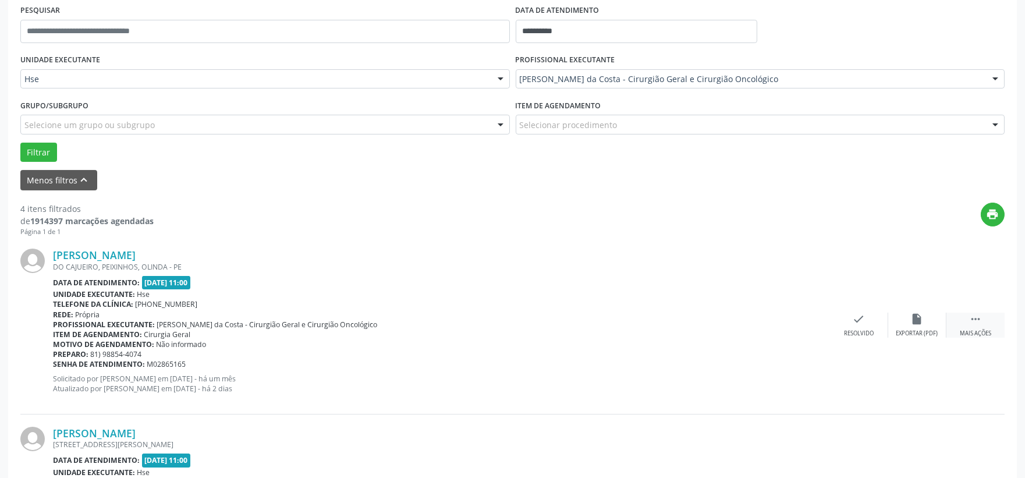
click at [989, 323] on div " Mais ações" at bounding box center [976, 325] width 58 height 25
click at [903, 330] on div "Não compareceu" at bounding box center [917, 334] width 49 height 8
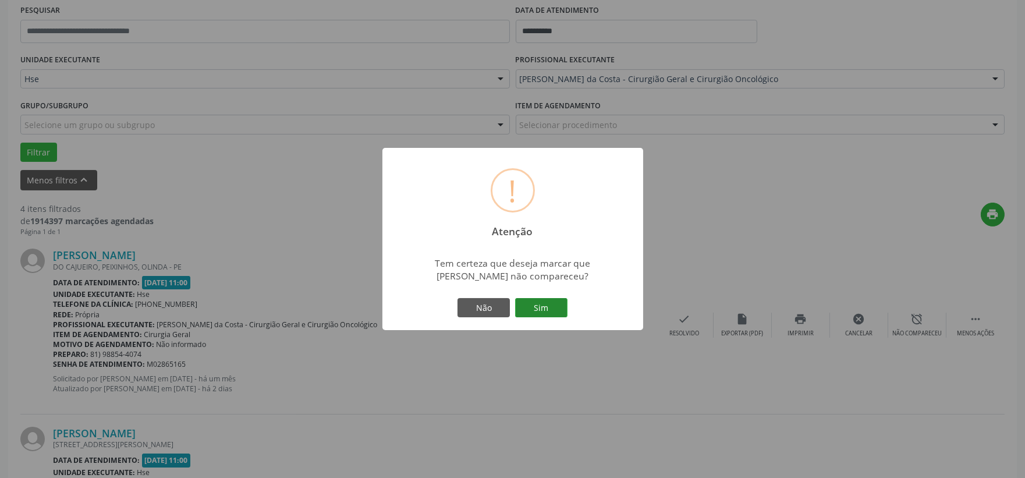
click at [556, 306] on button "Sim" at bounding box center [541, 308] width 52 height 20
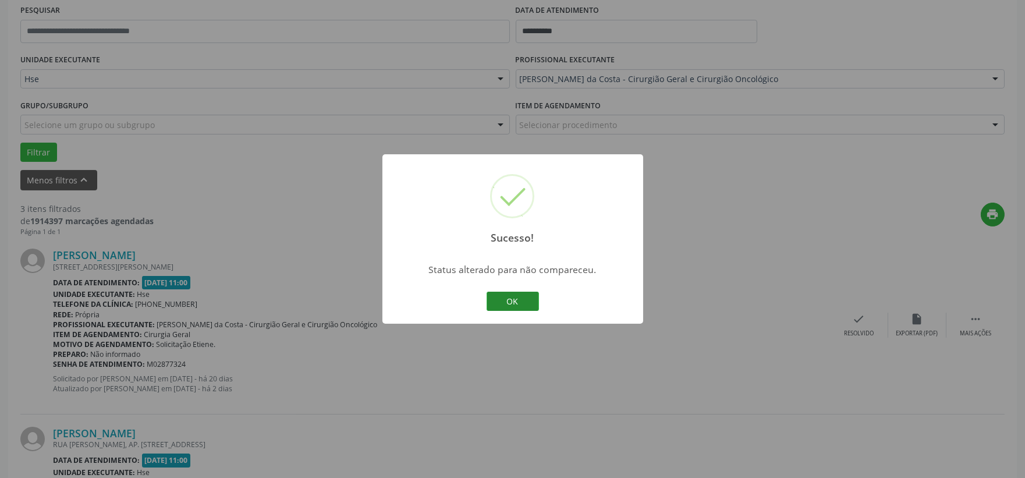
click at [519, 297] on button "OK" at bounding box center [513, 302] width 52 height 20
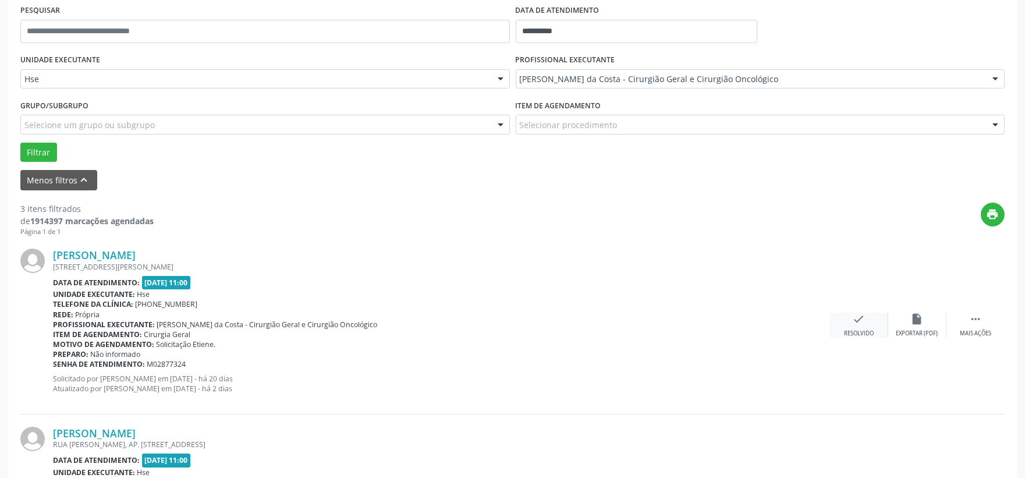
click at [849, 317] on div "check Resolvido" at bounding box center [859, 325] width 58 height 25
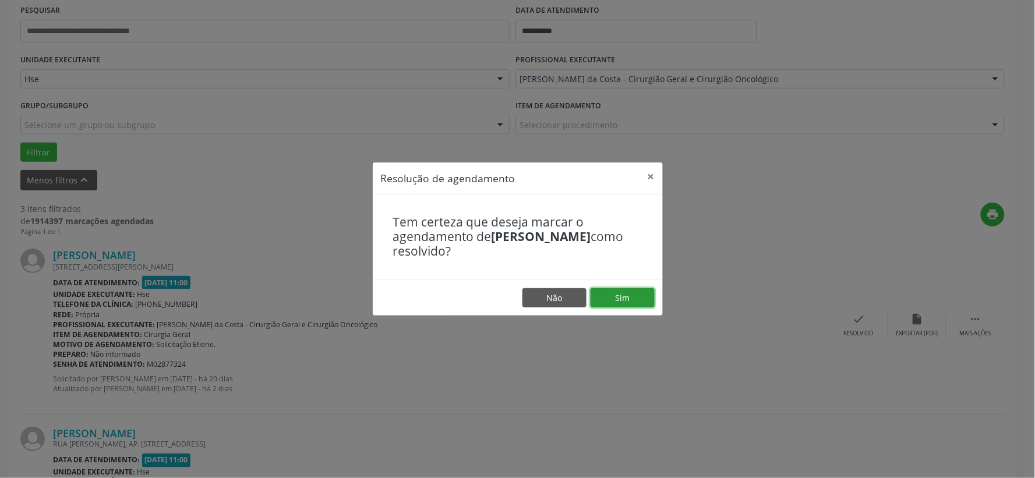
click at [614, 294] on button "Sim" at bounding box center [622, 298] width 64 height 20
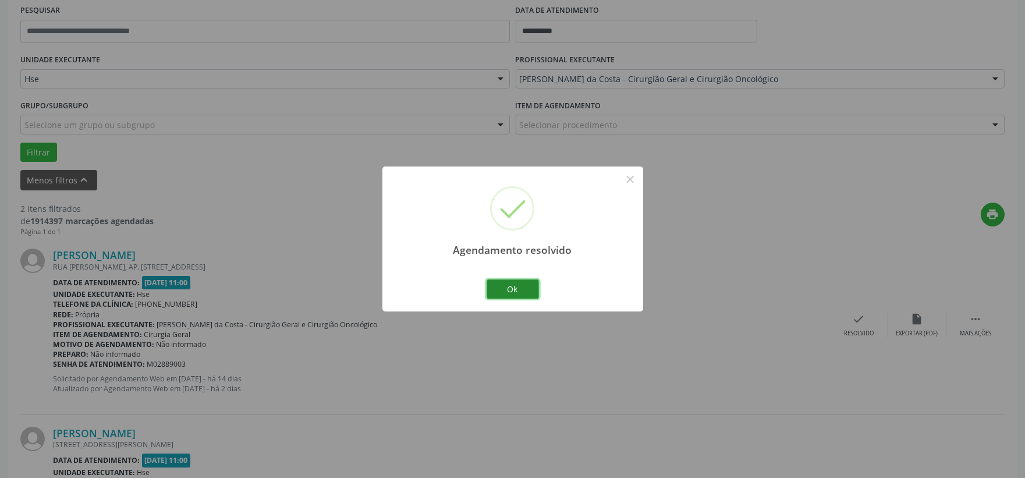
click at [513, 289] on button "Ok" at bounding box center [513, 290] width 52 height 20
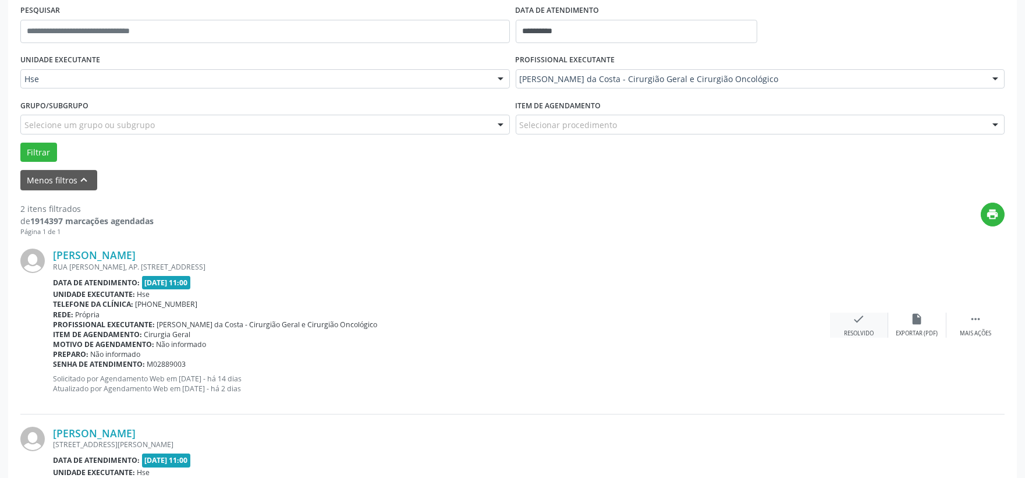
click at [846, 321] on div "check Resolvido" at bounding box center [859, 325] width 58 height 25
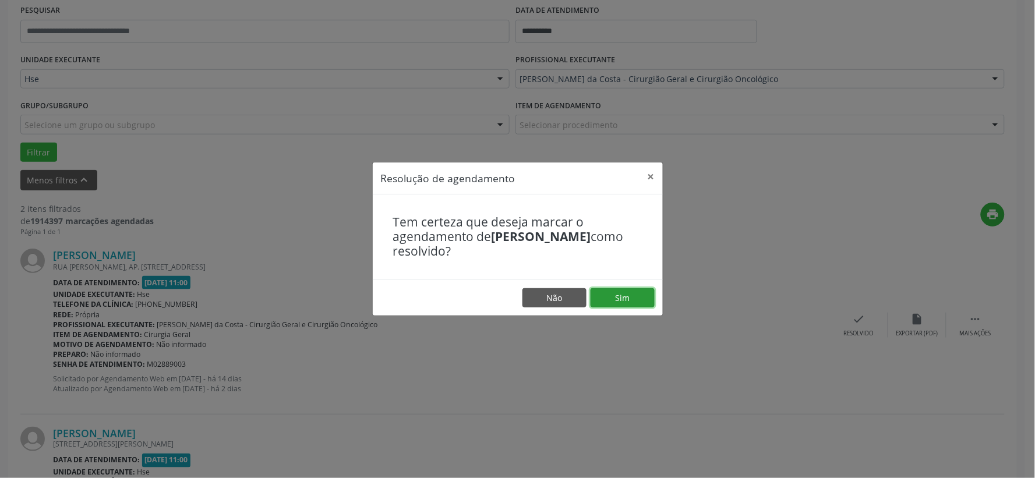
click at [638, 295] on button "Sim" at bounding box center [622, 298] width 64 height 20
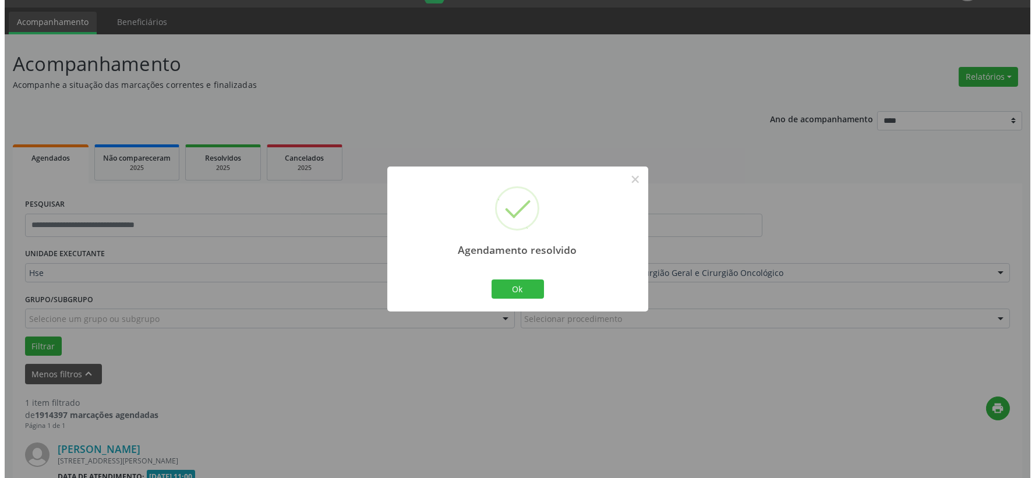
scroll to position [179, 0]
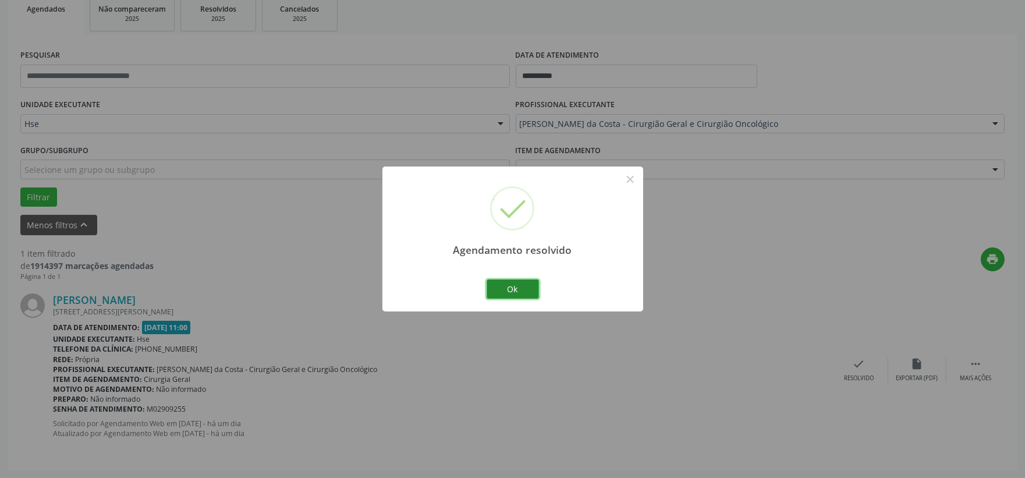
click at [507, 285] on button "Ok" at bounding box center [513, 290] width 52 height 20
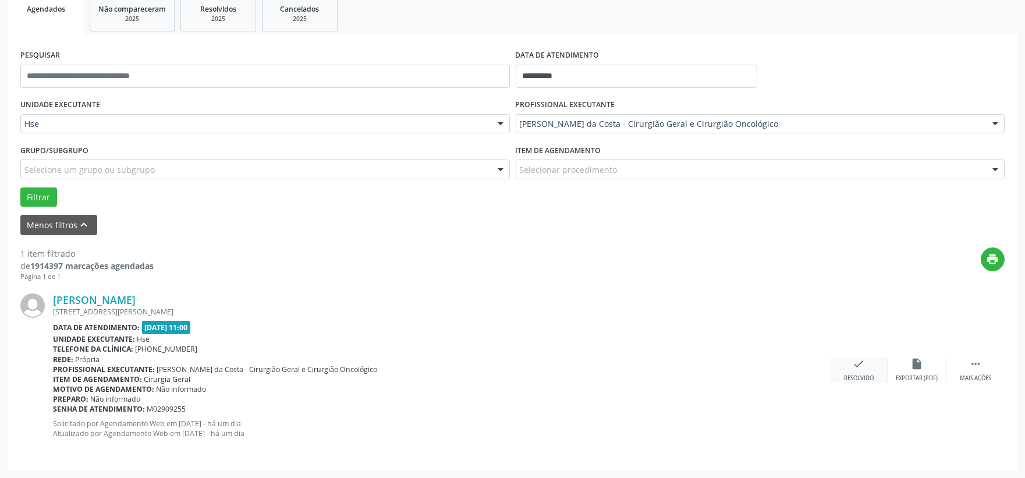
click at [871, 371] on div "check Resolvido" at bounding box center [859, 370] width 58 height 25
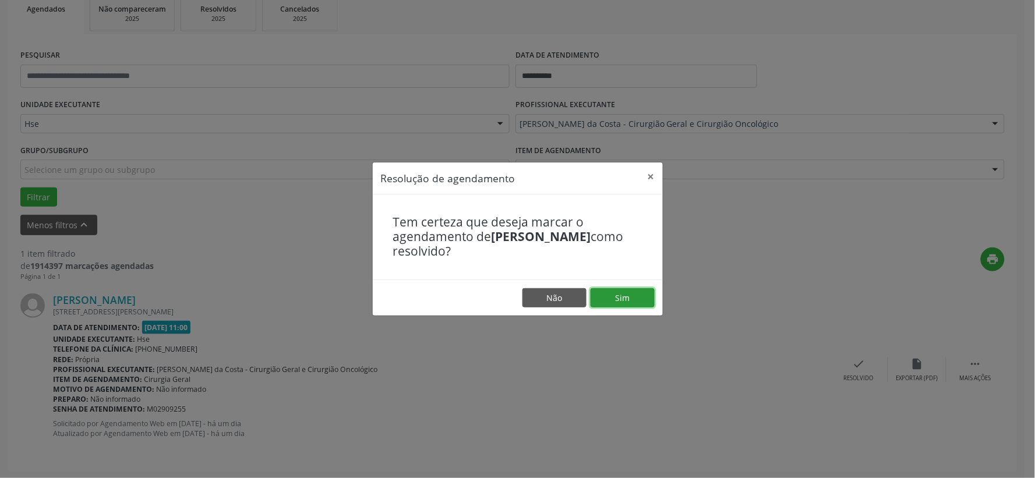
click at [629, 289] on button "Sim" at bounding box center [622, 298] width 64 height 20
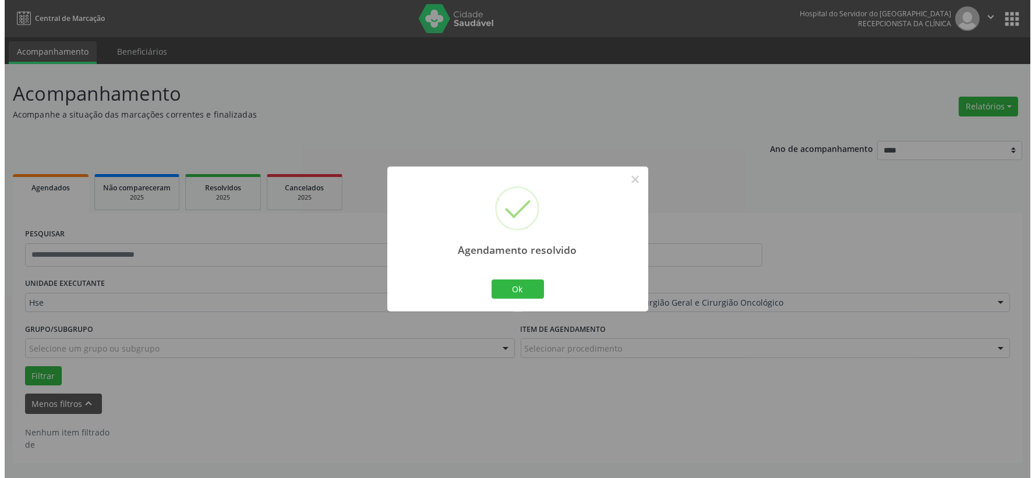
scroll to position [0, 0]
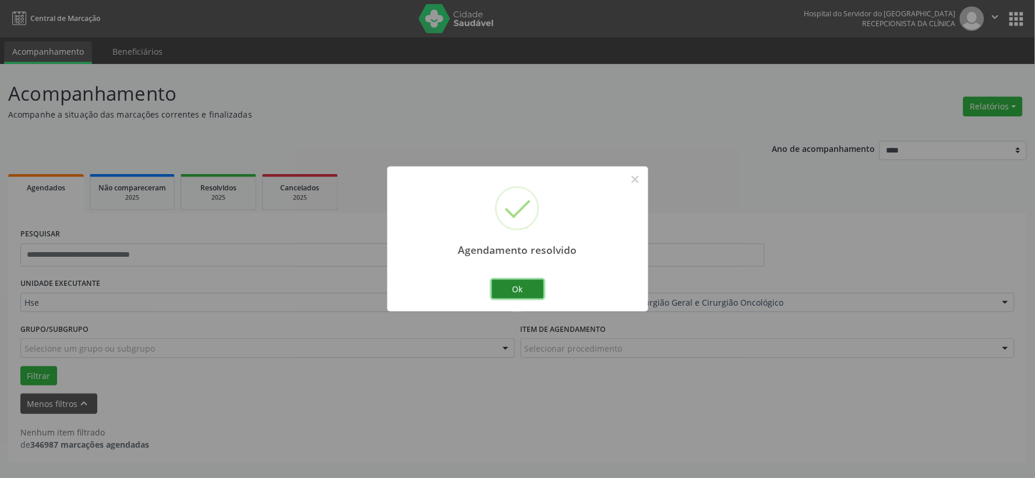
click at [517, 283] on button "Ok" at bounding box center [517, 290] width 52 height 20
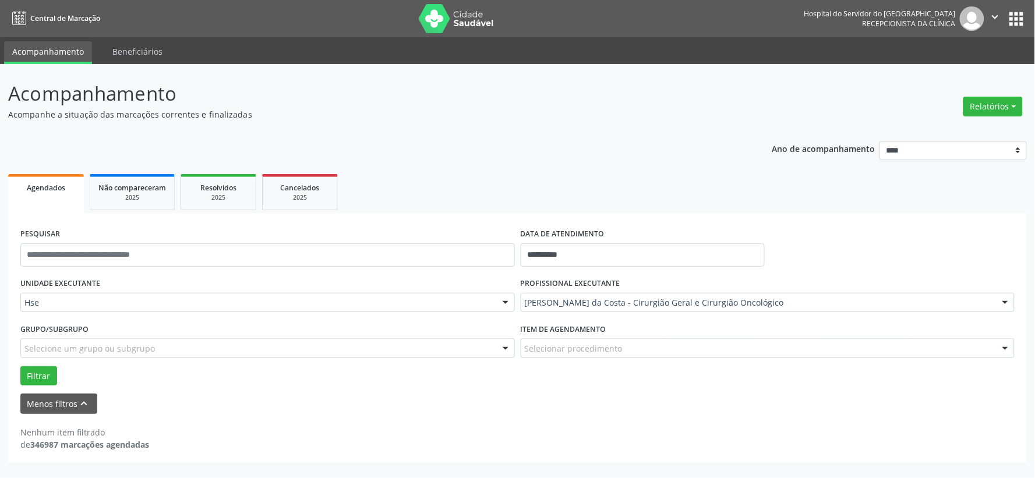
click at [420, 15] on nav "Central de Marcação Hospital do Servidor do [GEOGRAPHIC_DATA] Recepcionista da …" at bounding box center [517, 18] width 1035 height 37
click at [441, 20] on img at bounding box center [457, 18] width 76 height 29
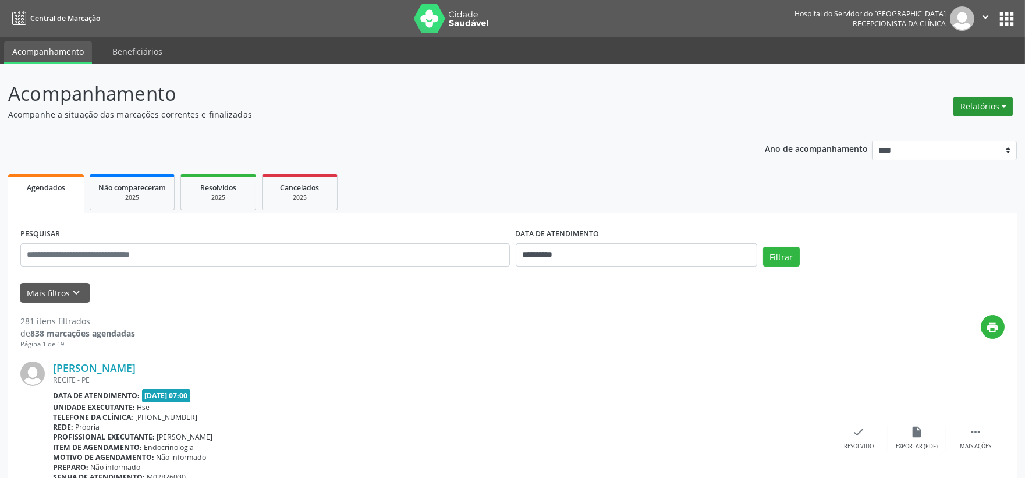
click at [958, 105] on button "Relatórios" at bounding box center [983, 107] width 59 height 20
click at [920, 123] on link "Agendamentos" at bounding box center [949, 131] width 125 height 16
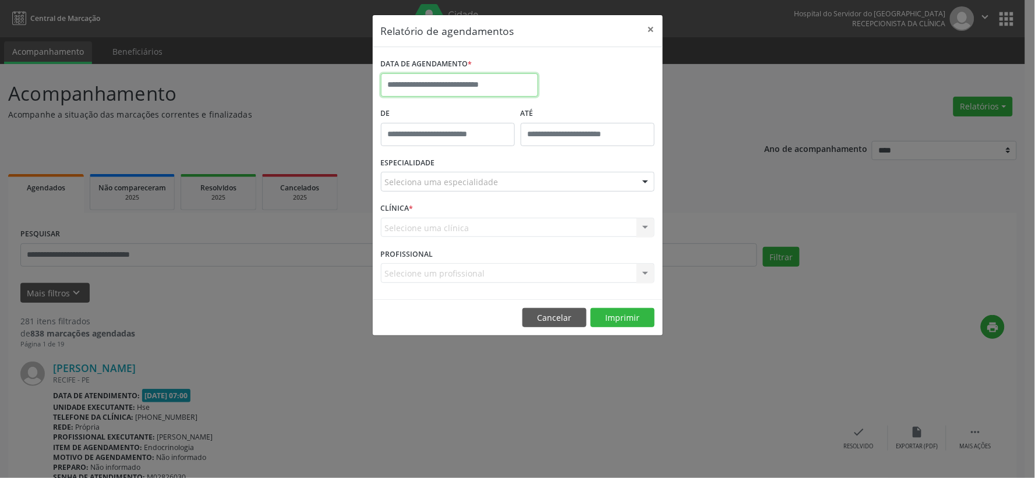
click at [463, 87] on input "text" at bounding box center [459, 84] width 157 height 23
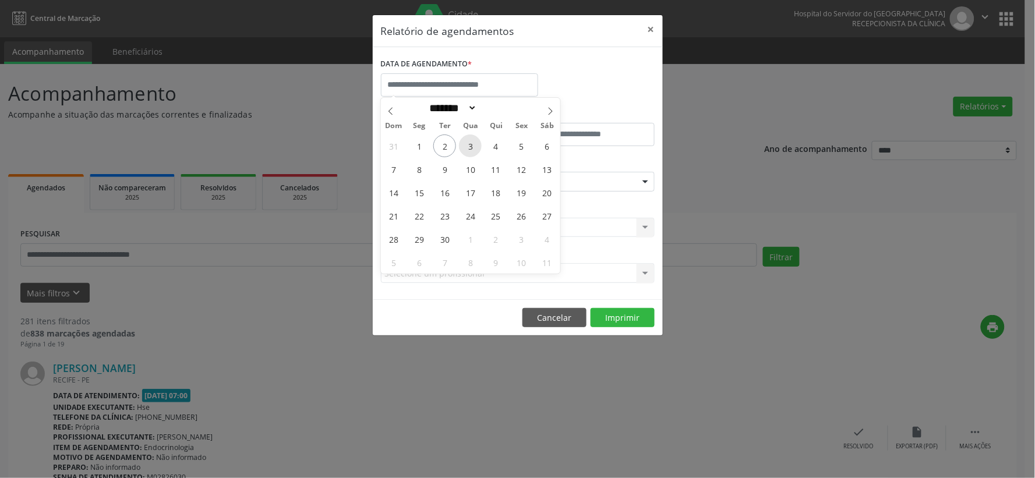
click at [468, 150] on span "3" at bounding box center [470, 146] width 23 height 23
type input "**********"
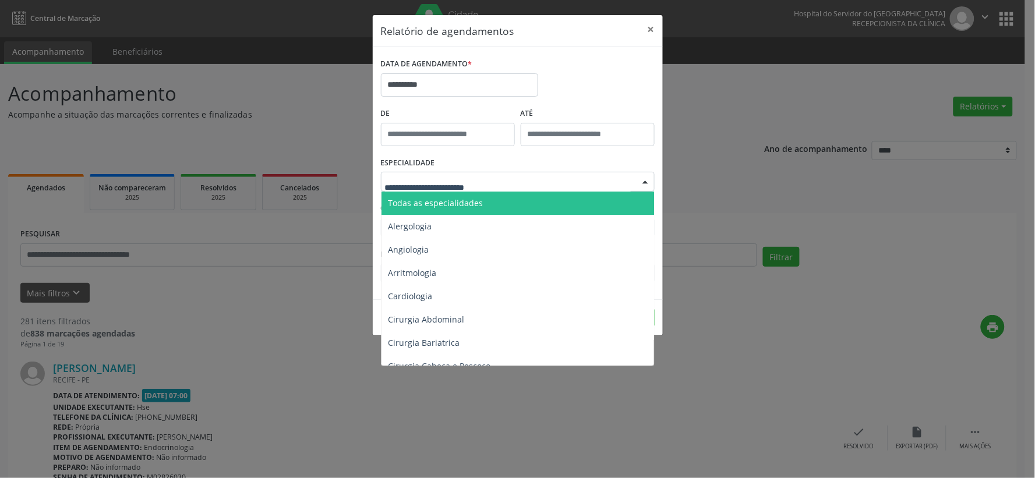
click at [440, 206] on span "Todas as especialidades" at bounding box center [435, 202] width 95 height 11
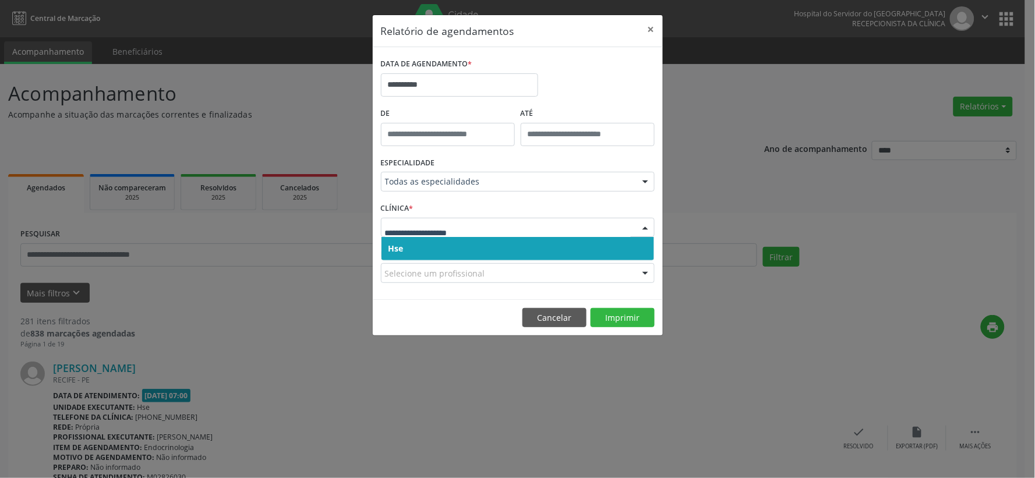
click at [439, 245] on span "Hse" at bounding box center [517, 248] width 273 height 23
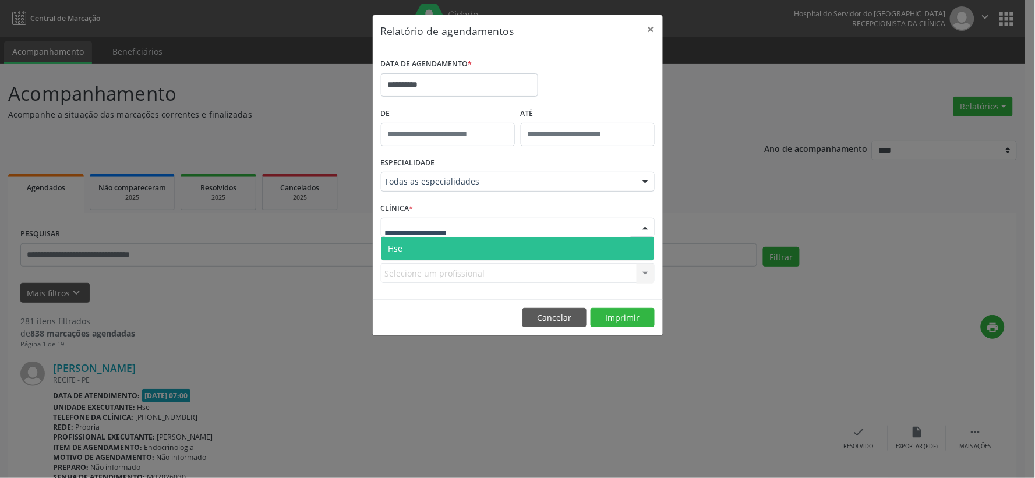
click at [443, 252] on span "Hse" at bounding box center [517, 248] width 273 height 23
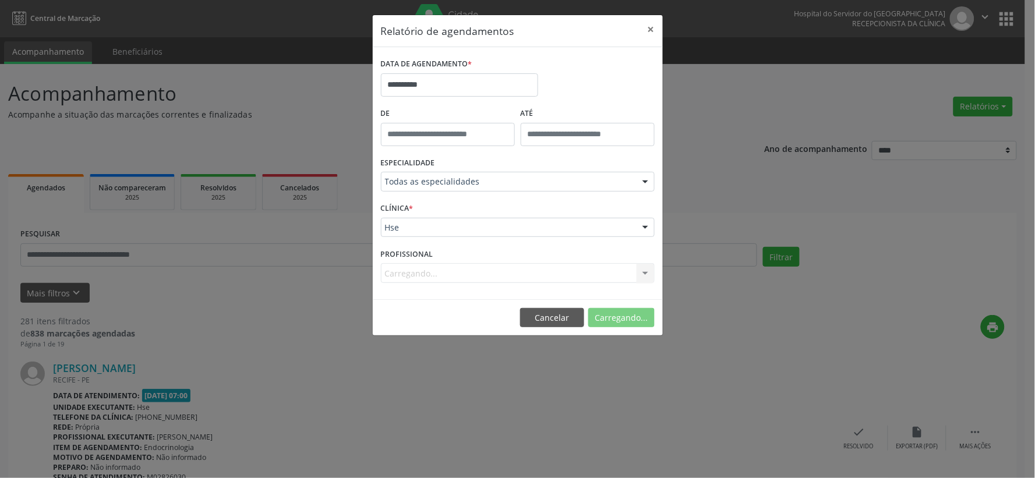
click at [468, 272] on div "Carregando... Nenhum resultado encontrado para: " " Não há nenhuma opção para s…" at bounding box center [518, 273] width 274 height 20
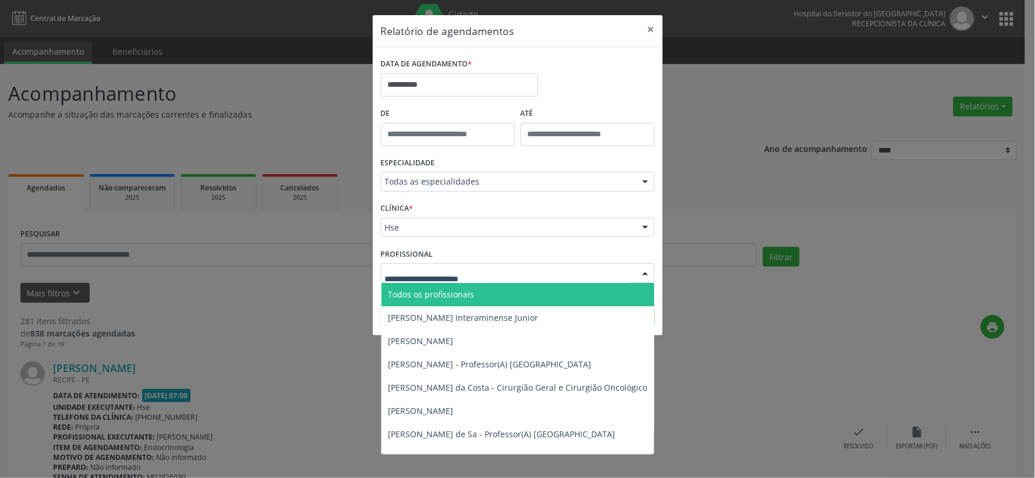
click at [462, 293] on span "Todos os profissionais" at bounding box center [431, 294] width 86 height 11
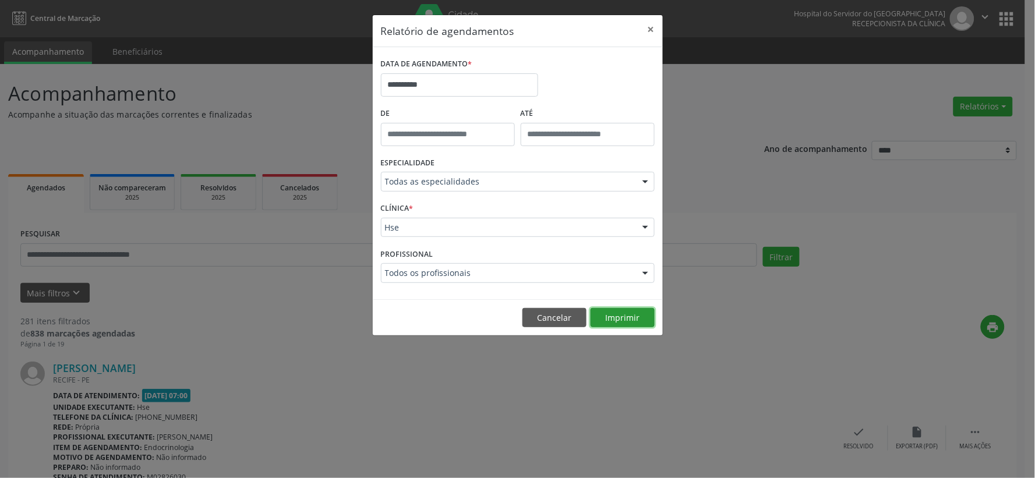
click at [610, 311] on button "Imprimir" at bounding box center [622, 318] width 64 height 20
drag, startPoint x: 0, startPoint y: 0, endPoint x: 465, endPoint y: 175, distance: 496.4
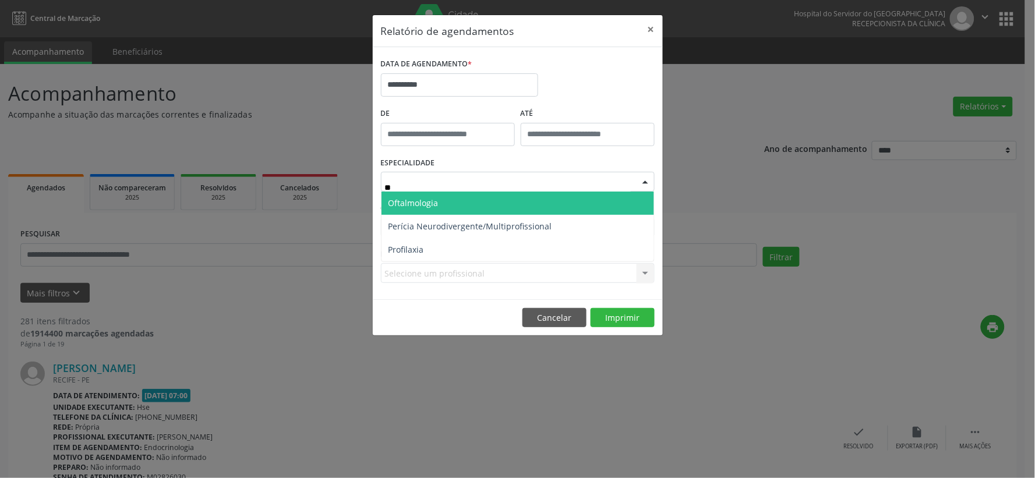
type input "***"
click at [437, 204] on span "Oftalmologia" at bounding box center [413, 202] width 50 height 11
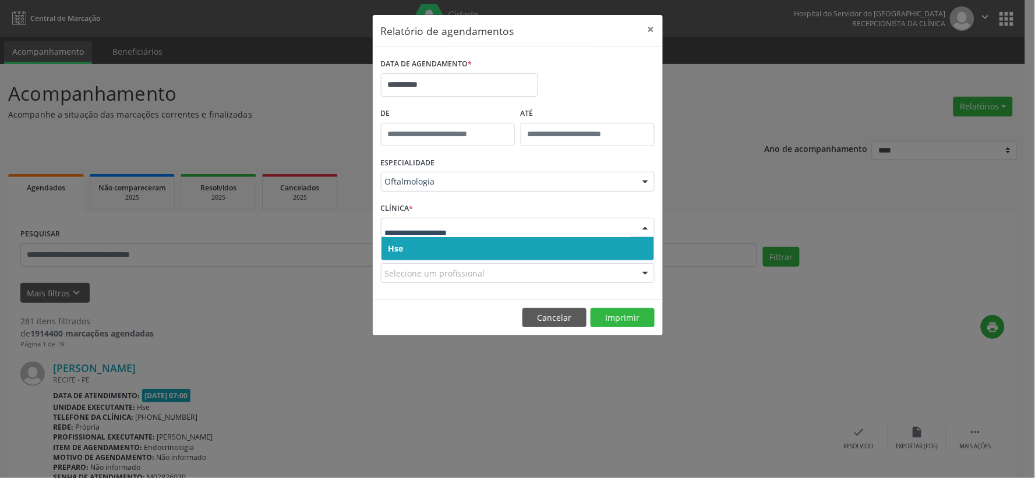
click at [433, 242] on span "Hse" at bounding box center [517, 248] width 273 height 23
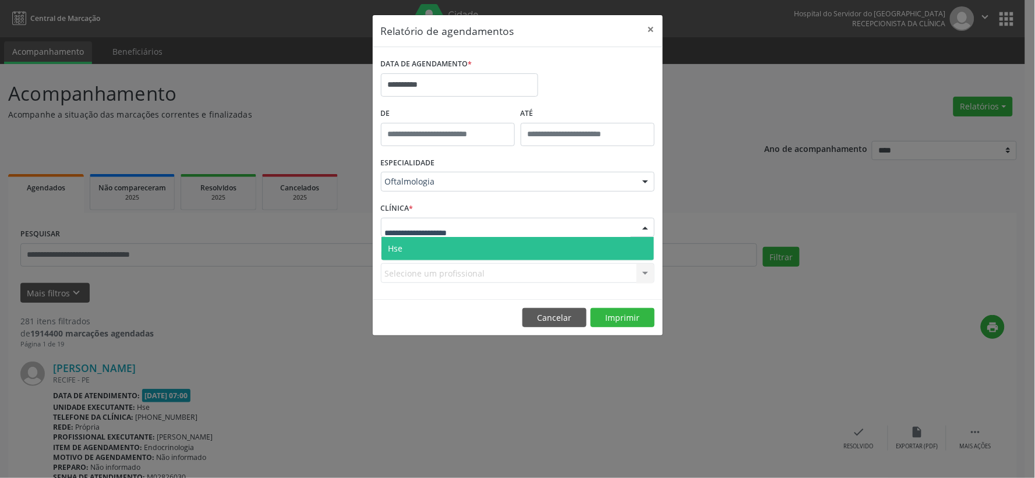
click at [435, 240] on span "Hse" at bounding box center [517, 248] width 273 height 23
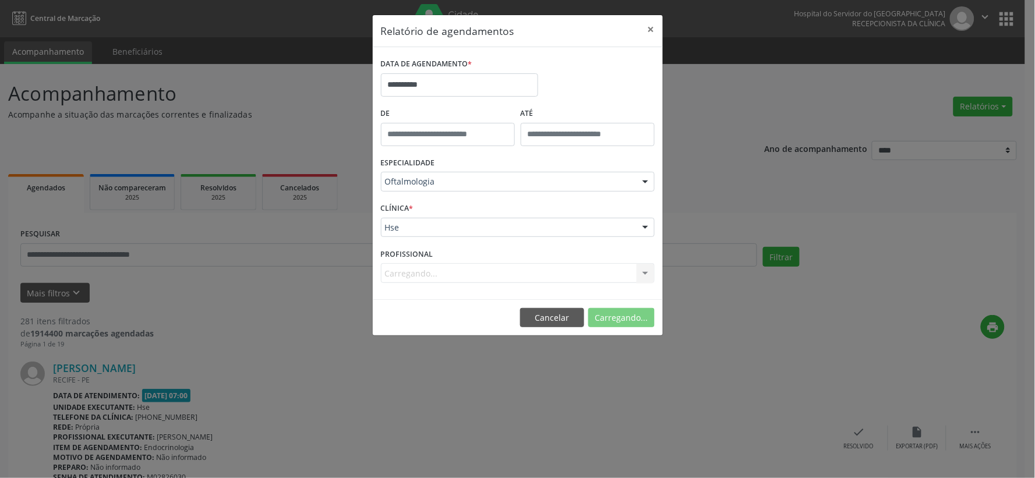
click at [453, 281] on div "Carregando..." at bounding box center [518, 273] width 274 height 20
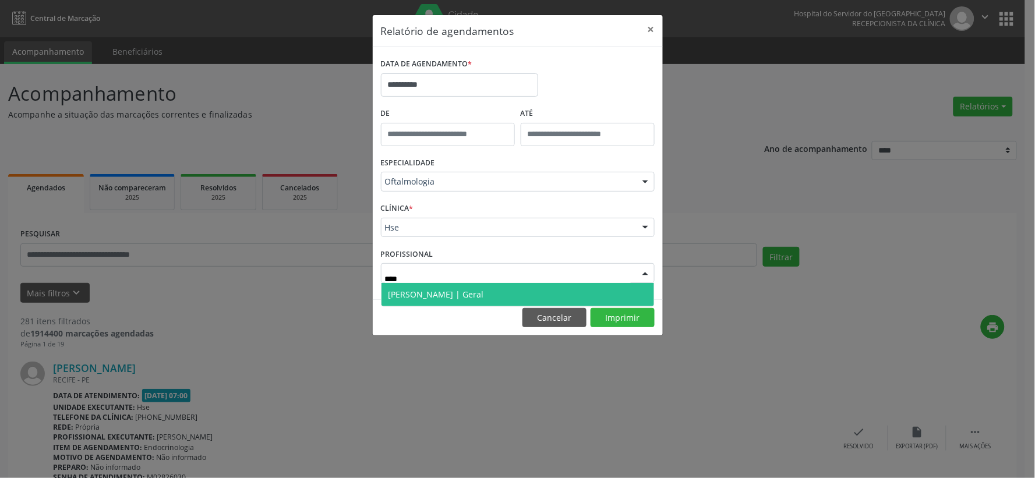
type input "*****"
click at [447, 292] on span "[PERSON_NAME] | Geral" at bounding box center [435, 294] width 95 height 11
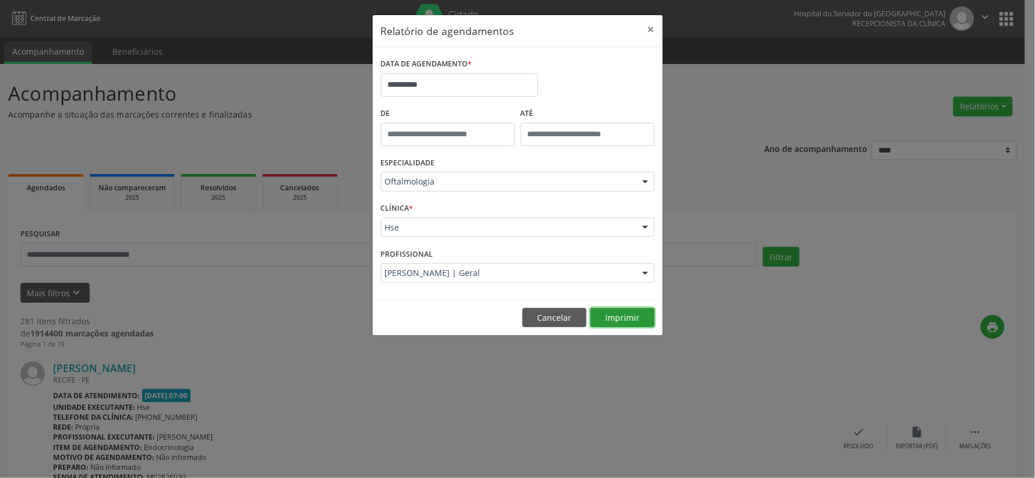
click at [639, 323] on button "Imprimir" at bounding box center [622, 318] width 64 height 20
